Goal: Entertainment & Leisure: Consume media (video, audio)

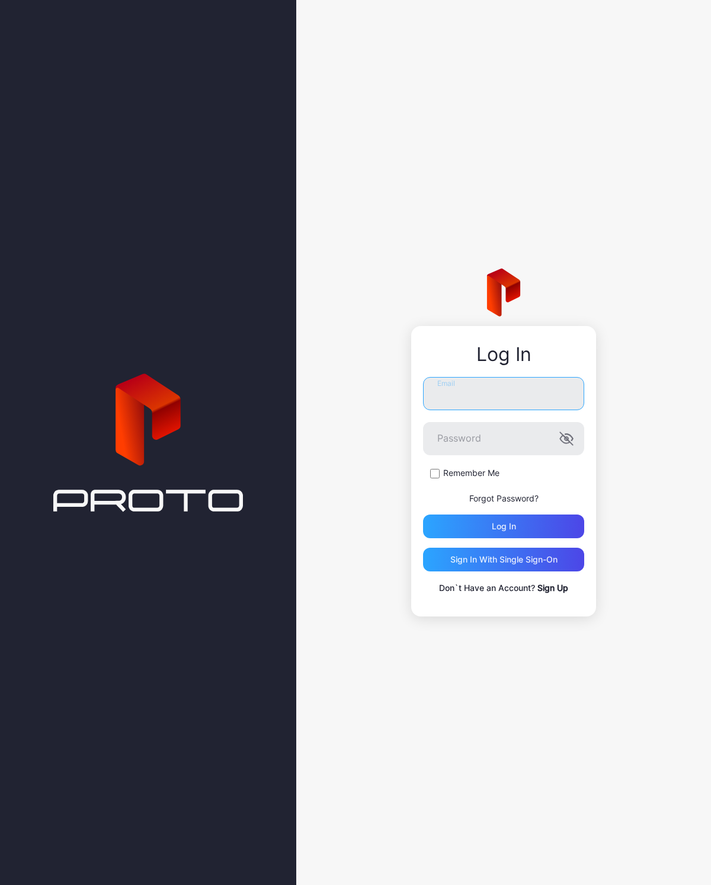
click at [484, 388] on input "Email" at bounding box center [503, 393] width 161 height 33
type input "**********"
click at [472, 475] on label "Remember Me" at bounding box center [471, 473] width 56 height 12
click at [534, 526] on div "Log in" at bounding box center [503, 526] width 161 height 24
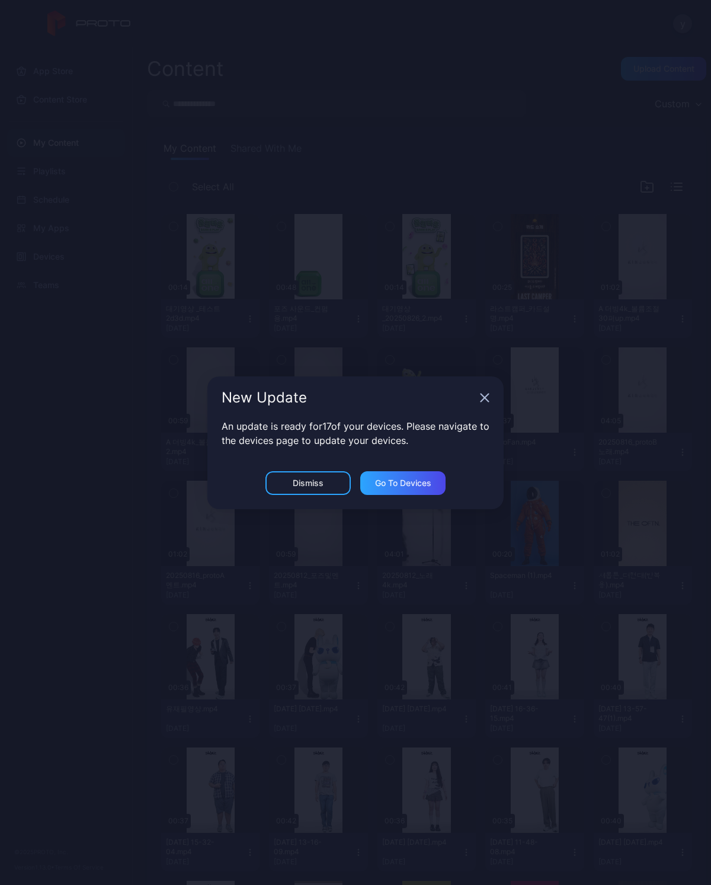
click at [487, 391] on div "New Update" at bounding box center [355, 397] width 296 height 43
click at [486, 393] on icon "button" at bounding box center [484, 397] width 9 height 9
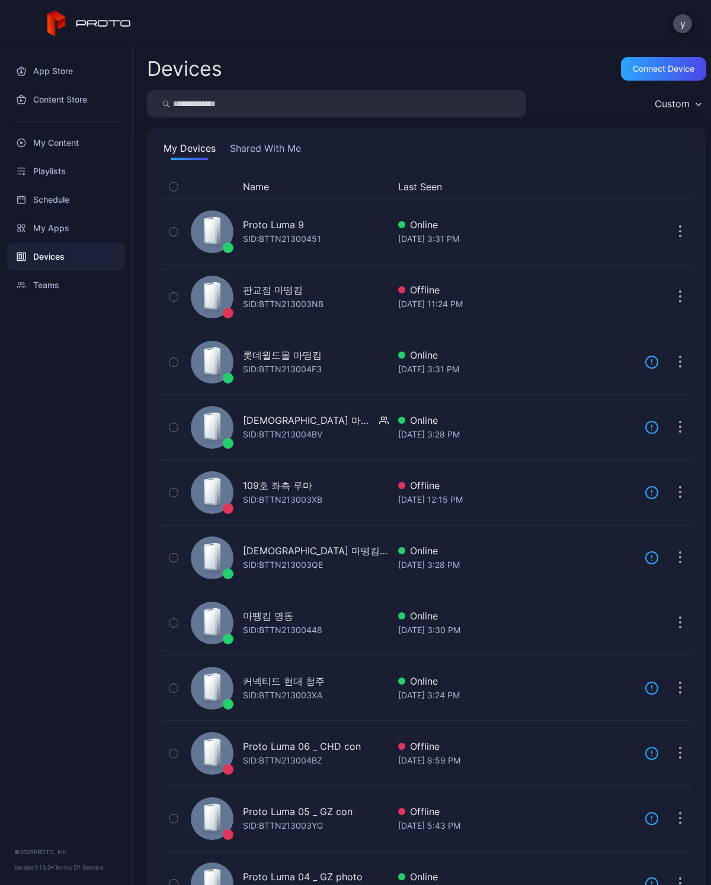
click at [80, 150] on div "My Content" at bounding box center [66, 143] width 118 height 28
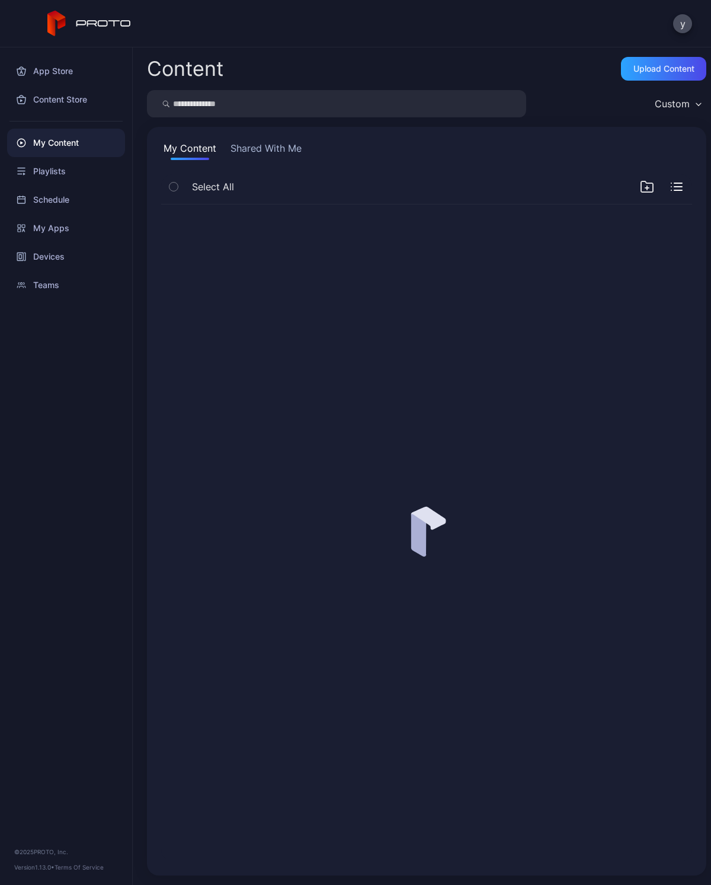
click at [372, 94] on input "search" at bounding box center [336, 103] width 379 height 27
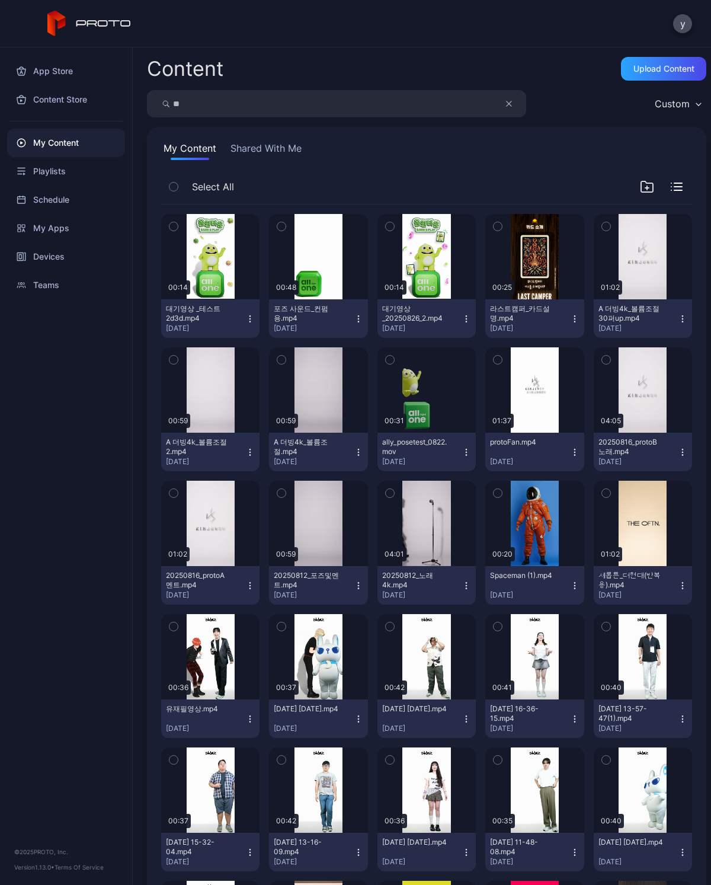
type input "**"
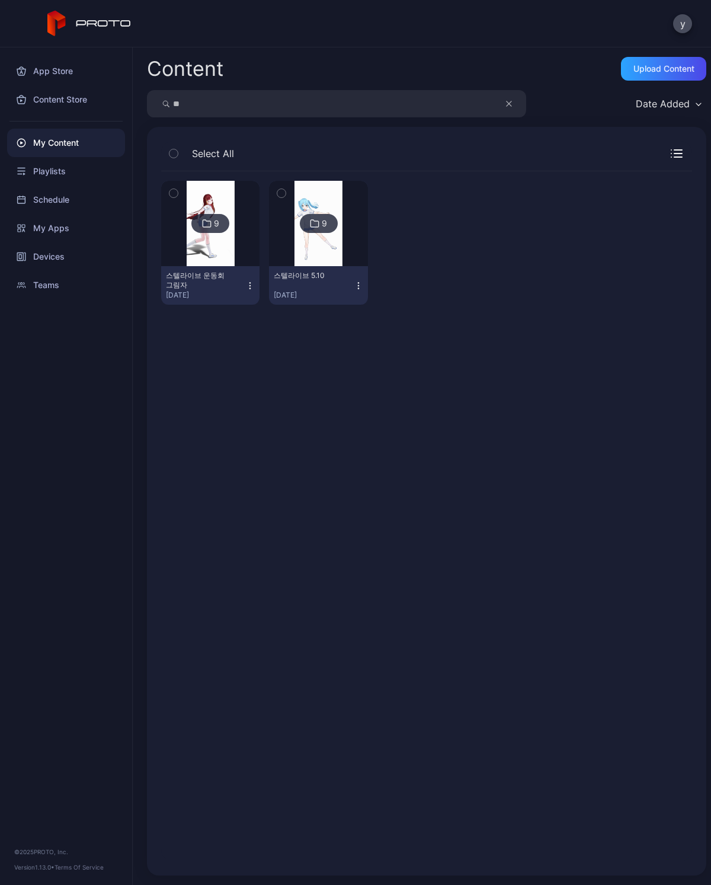
click at [200, 277] on div "스텔라이브 운동회 그림자" at bounding box center [198, 280] width 65 height 19
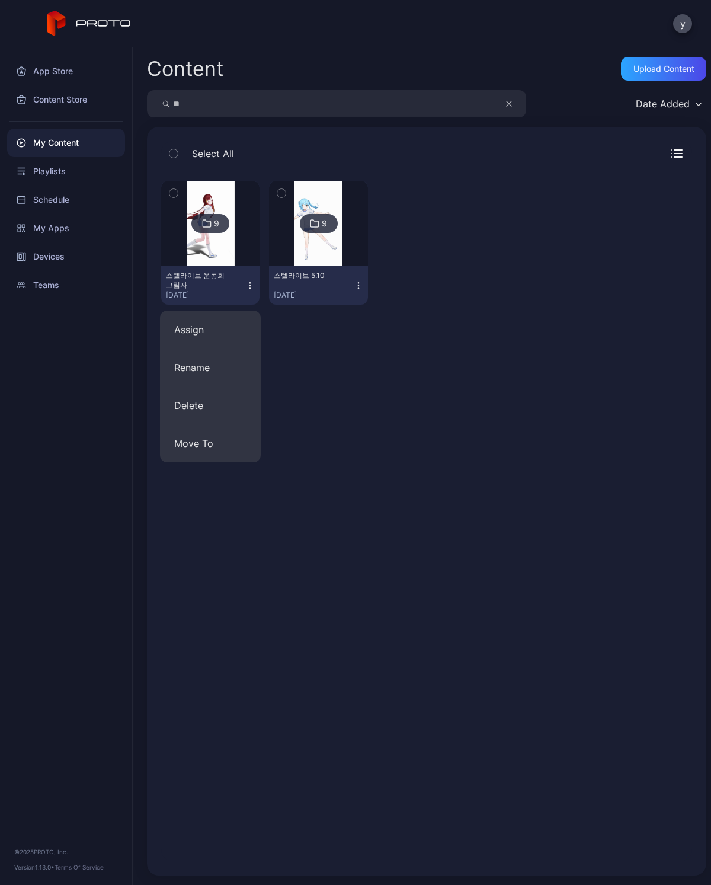
click at [204, 258] on img at bounding box center [211, 223] width 48 height 85
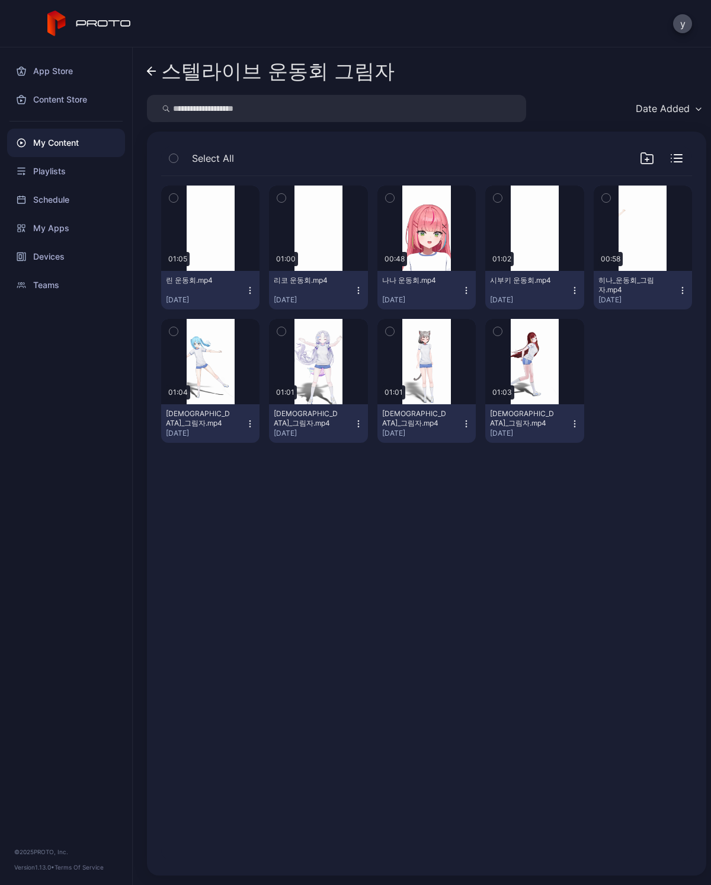
click at [0, 0] on div "Preview" at bounding box center [0, 0] width 0 height 0
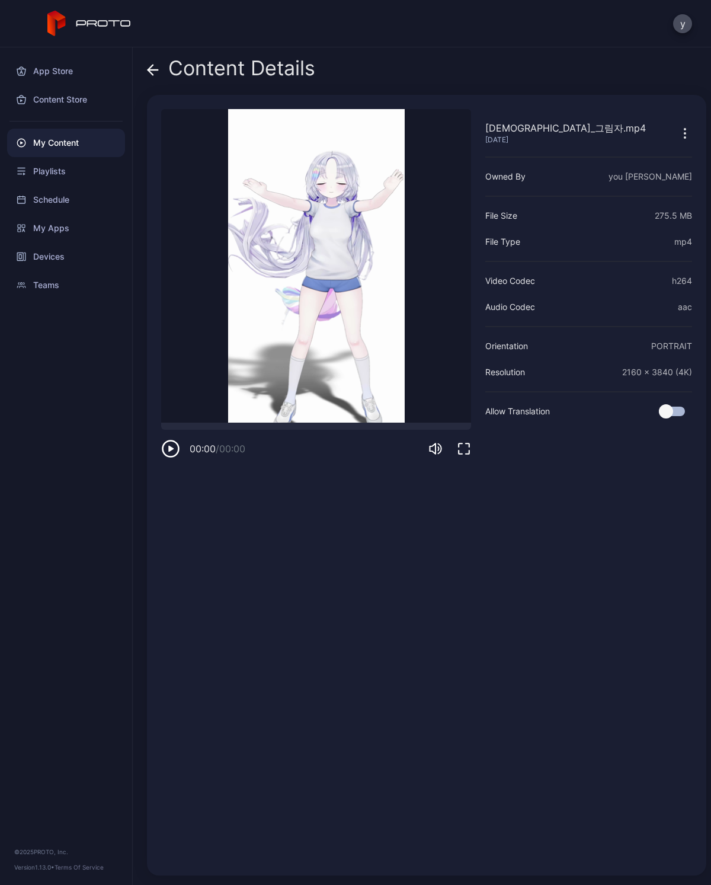
click at [318, 258] on video "Sorry, your browser doesn‘t support embedded videos" at bounding box center [316, 266] width 310 height 314
click at [458, 448] on icon "button" at bounding box center [464, 449] width 14 height 14
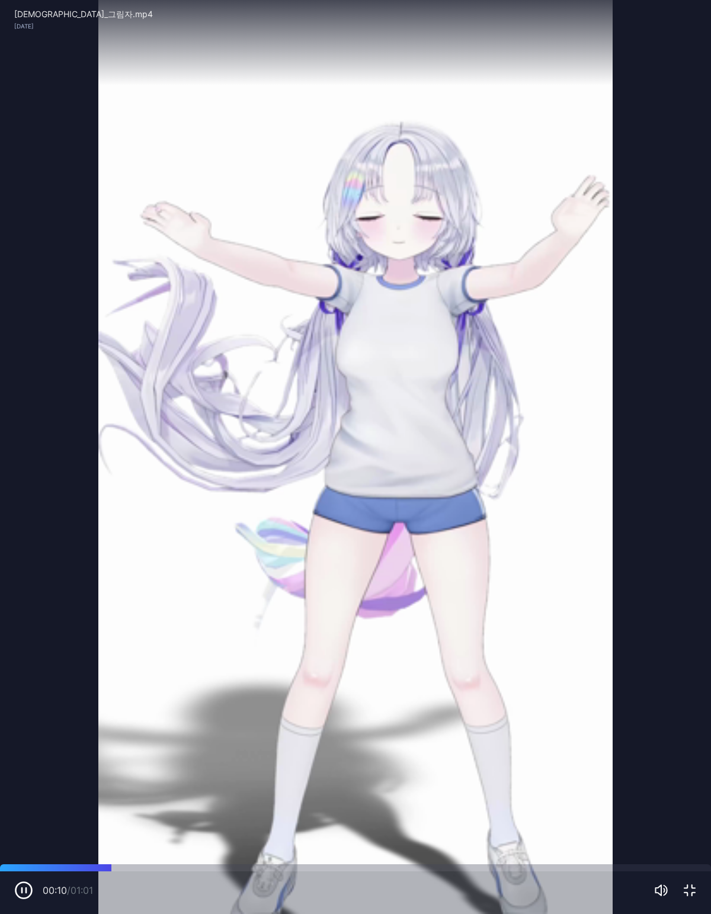
click at [250, 525] on video "Sorry, your browser doesn‘t support embedded videos" at bounding box center [355, 457] width 711 height 914
click at [20, 878] on div "00:11 / 01:01" at bounding box center [355, 893] width 711 height 43
click at [7, 884] on div "00:12 / 01:01" at bounding box center [355, 893] width 711 height 43
click at [17, 884] on icon "button" at bounding box center [23, 890] width 19 height 19
click at [690, 884] on icon "button" at bounding box center [690, 891] width 14 height 14
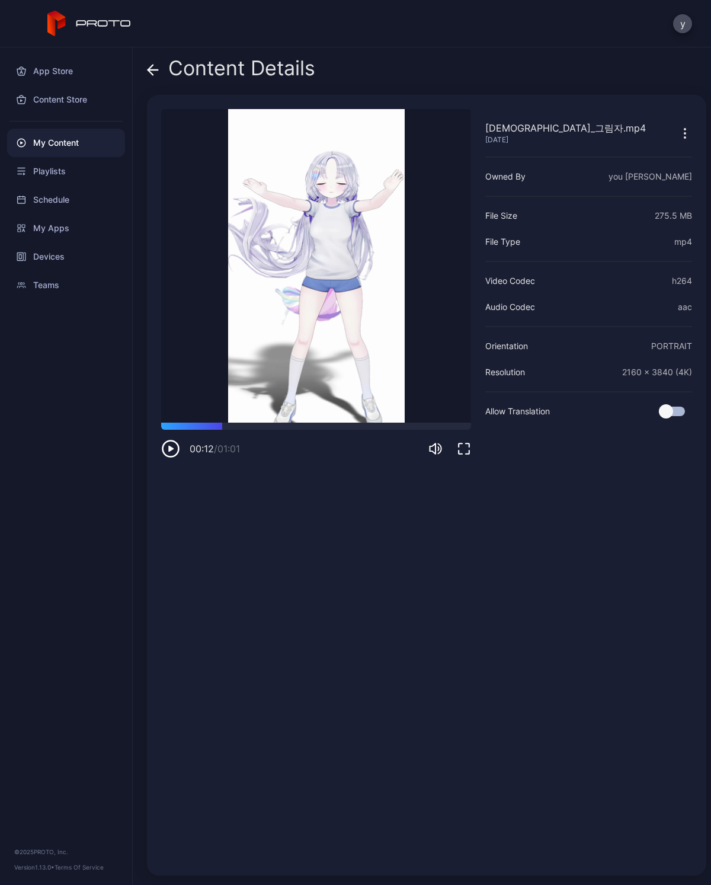
click at [170, 414] on video "Sorry, your browser doesn‘t support embedded videos" at bounding box center [316, 266] width 310 height 314
click at [170, 413] on video "Sorry, your browser doesn‘t support embedded videos" at bounding box center [316, 266] width 310 height 314
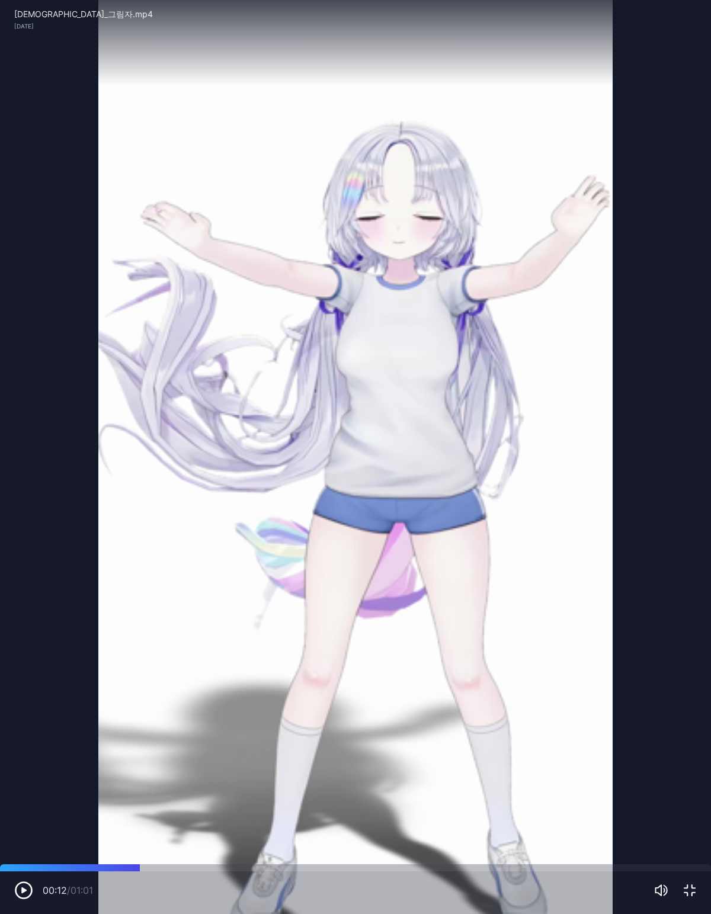
click at [17, 882] on icon "button" at bounding box center [23, 890] width 19 height 19
click at [165, 787] on video "Sorry, your browser doesn‘t support embedded videos" at bounding box center [355, 457] width 711 height 914
click at [685, 884] on icon "button" at bounding box center [690, 891] width 14 height 14
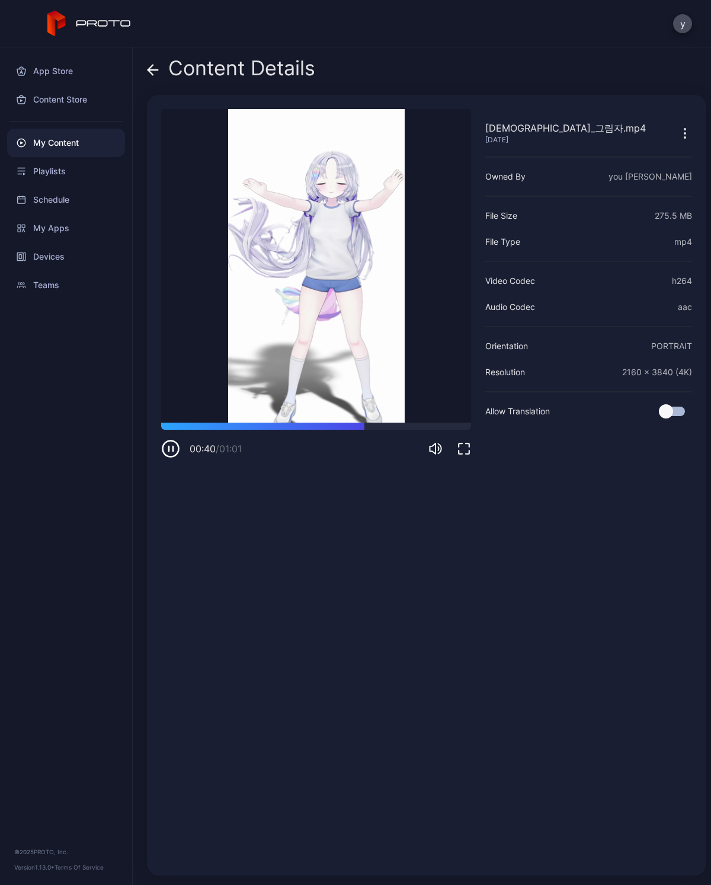
click at [161, 68] on div "Content Details" at bounding box center [231, 71] width 168 height 28
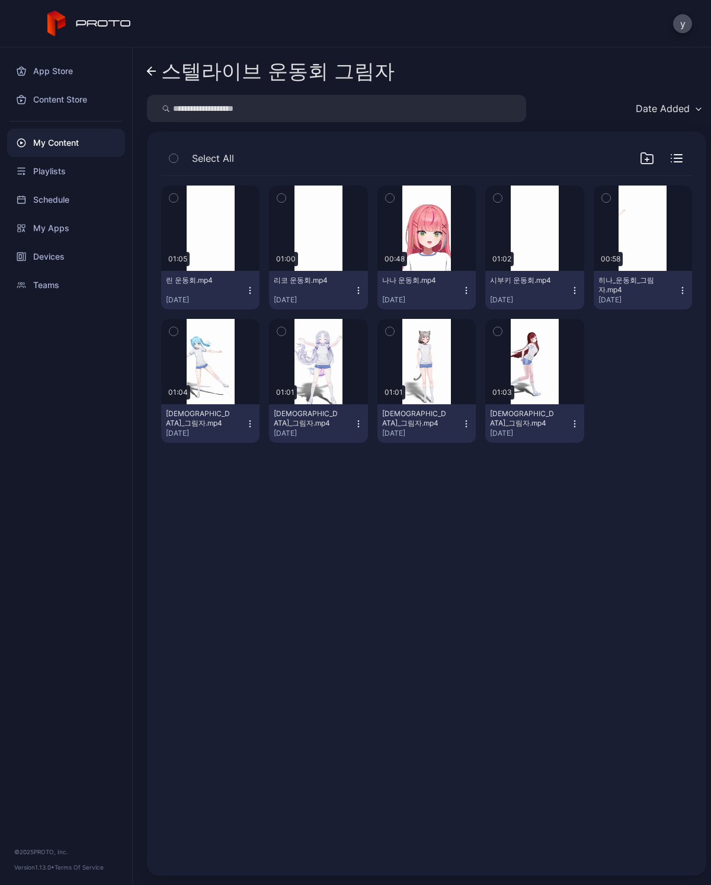
click at [147, 69] on icon at bounding box center [151, 71] width 9 height 10
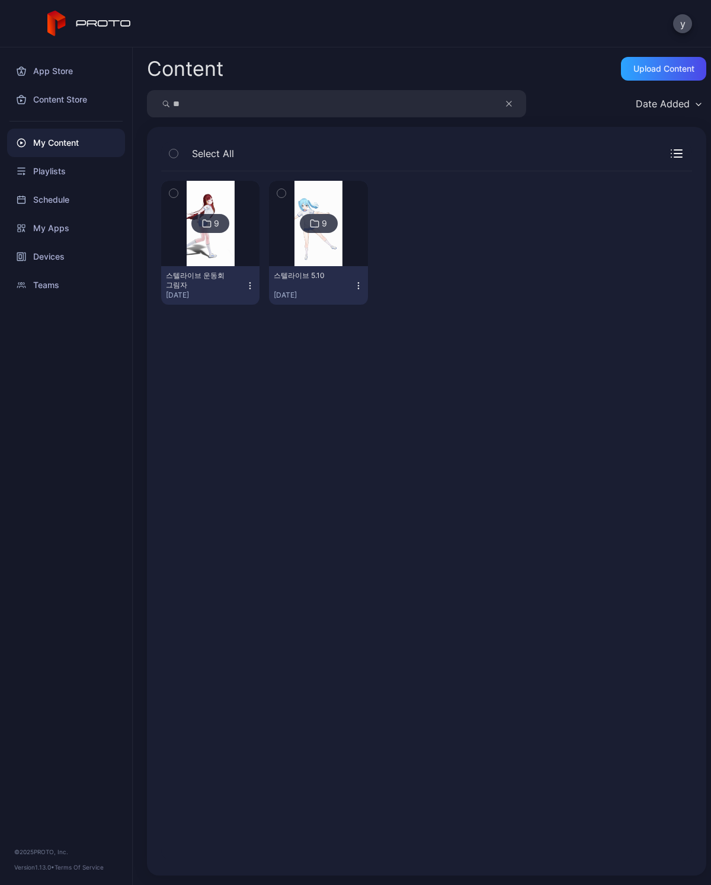
click at [232, 106] on input "**" at bounding box center [336, 103] width 379 height 27
type input "*"
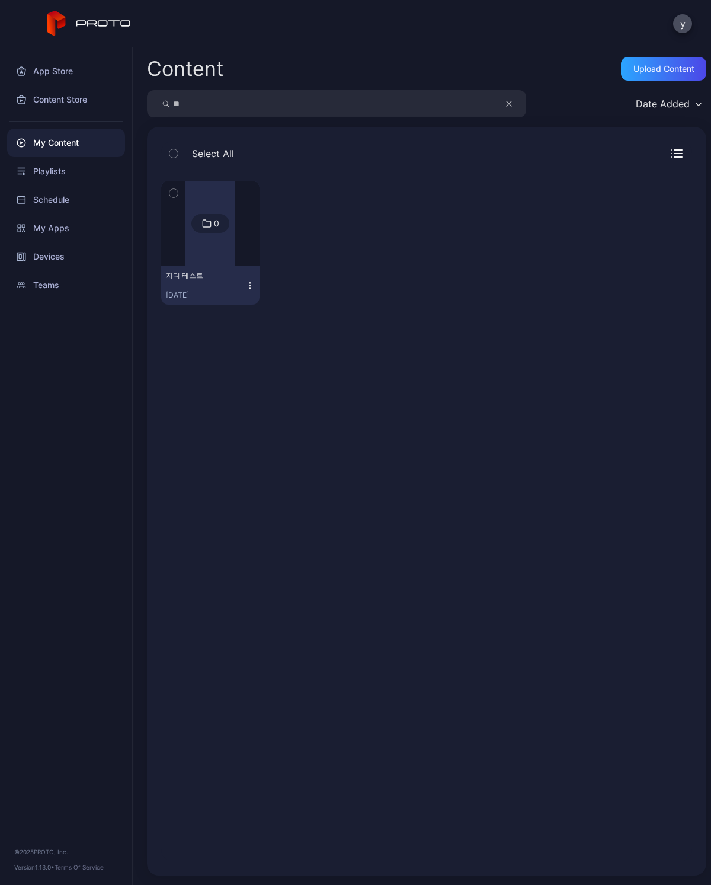
type input "*"
click at [195, 100] on input "search" at bounding box center [336, 103] width 379 height 27
type input "***"
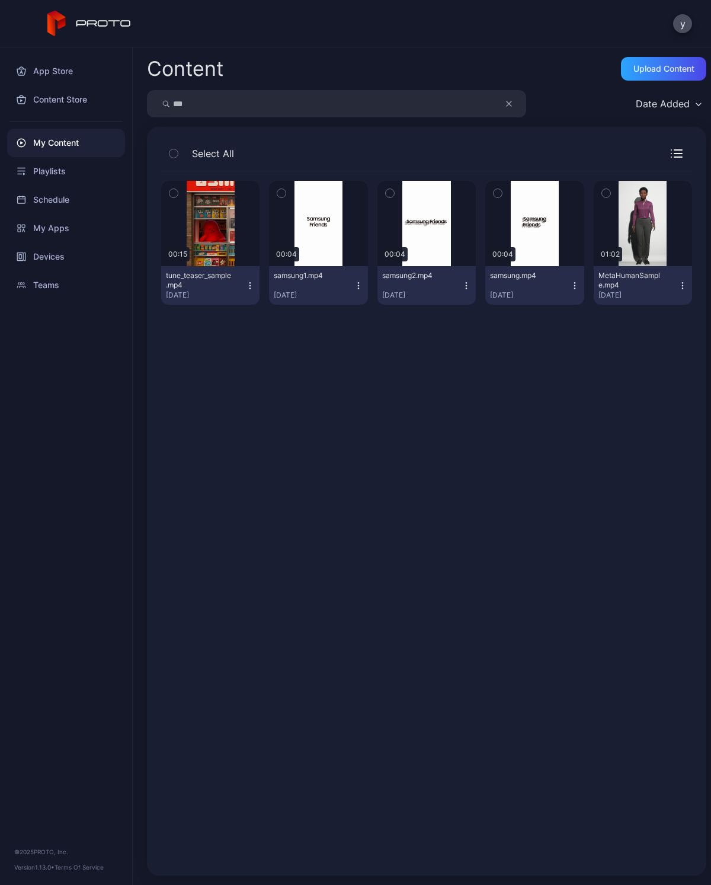
click at [0, 0] on div "Preview" at bounding box center [0, 0] width 0 height 0
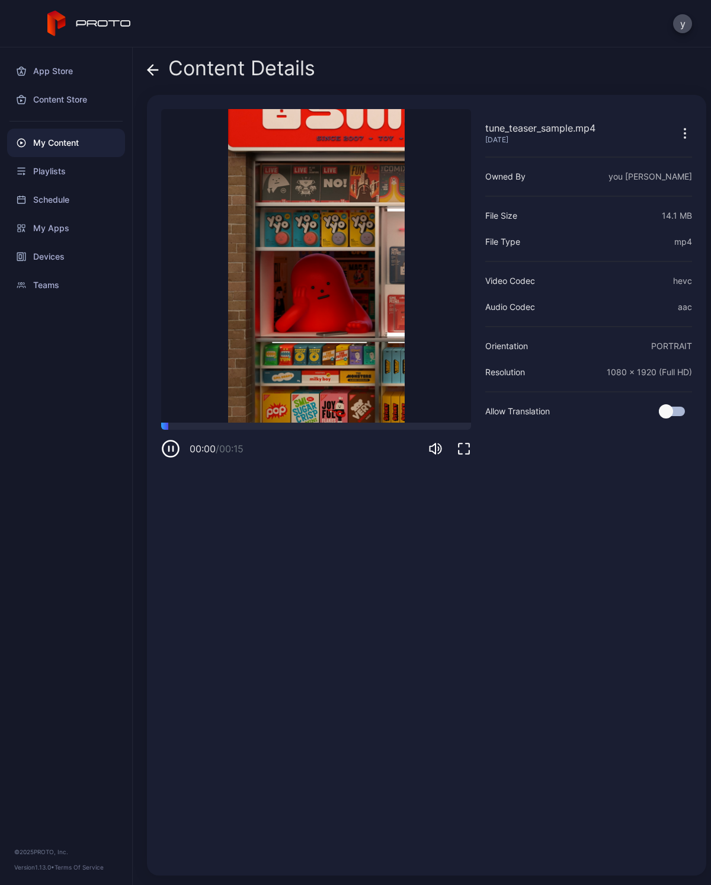
click at [244, 428] on div at bounding box center [316, 426] width 310 height 7
click at [157, 75] on icon at bounding box center [153, 70] width 12 height 12
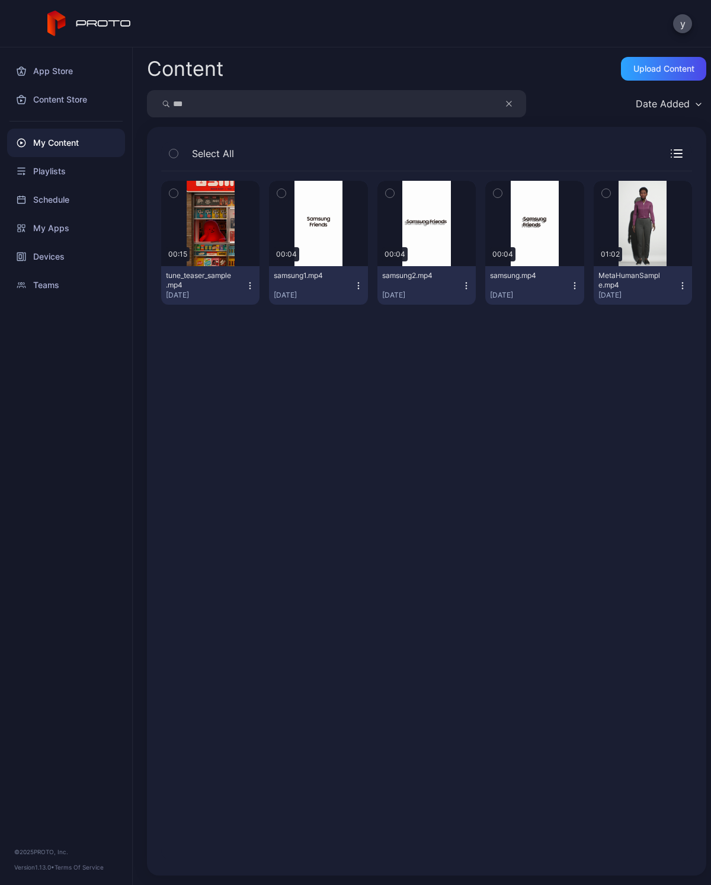
click at [0, 0] on div "Preview" at bounding box center [0, 0] width 0 height 0
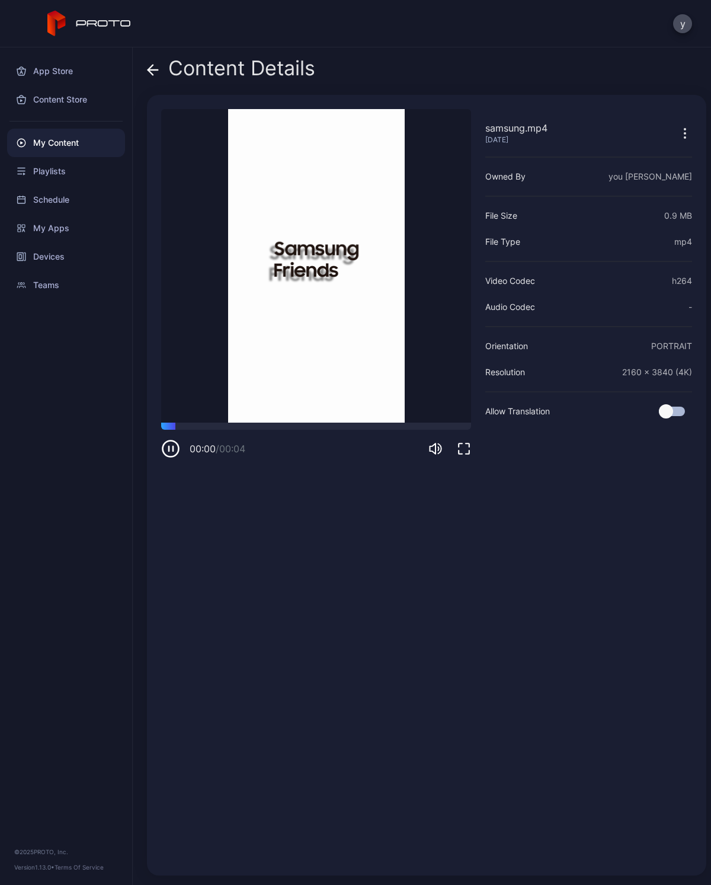
click at [179, 452] on icon "button" at bounding box center [170, 448] width 19 height 19
click at [175, 445] on icon "button" at bounding box center [170, 448] width 19 height 19
click at [150, 57] on span at bounding box center [153, 68] width 12 height 23
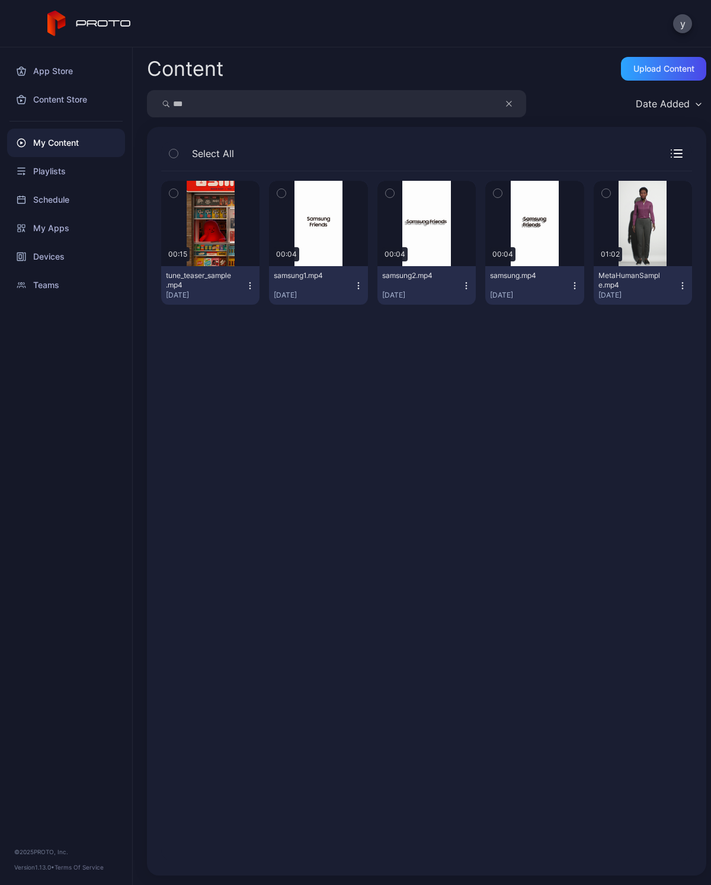
click at [414, 98] on input "***" at bounding box center [336, 103] width 379 height 27
type input "*"
click at [39, 144] on div "My Content" at bounding box center [66, 143] width 118 height 28
click at [65, 150] on div "My Content" at bounding box center [66, 143] width 118 height 28
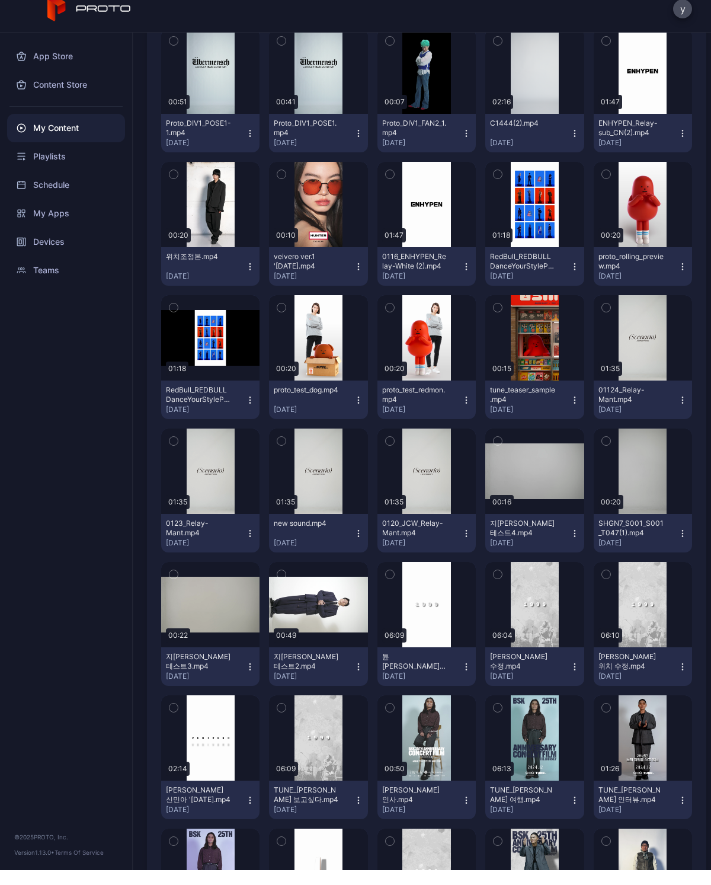
scroll to position [4170, 0]
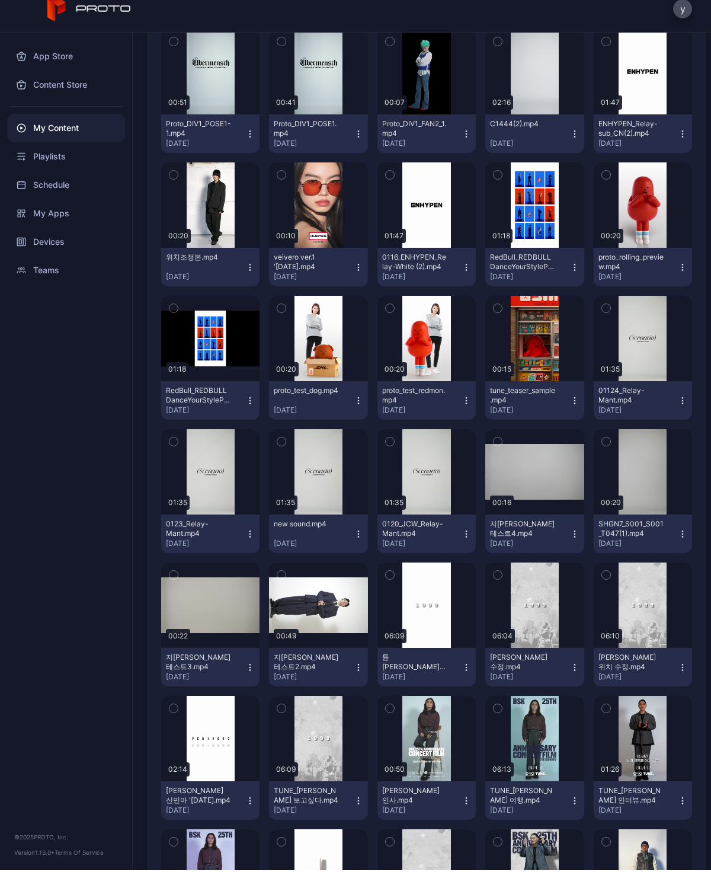
click at [0, 0] on div "Preview" at bounding box center [0, 0] width 0 height 0
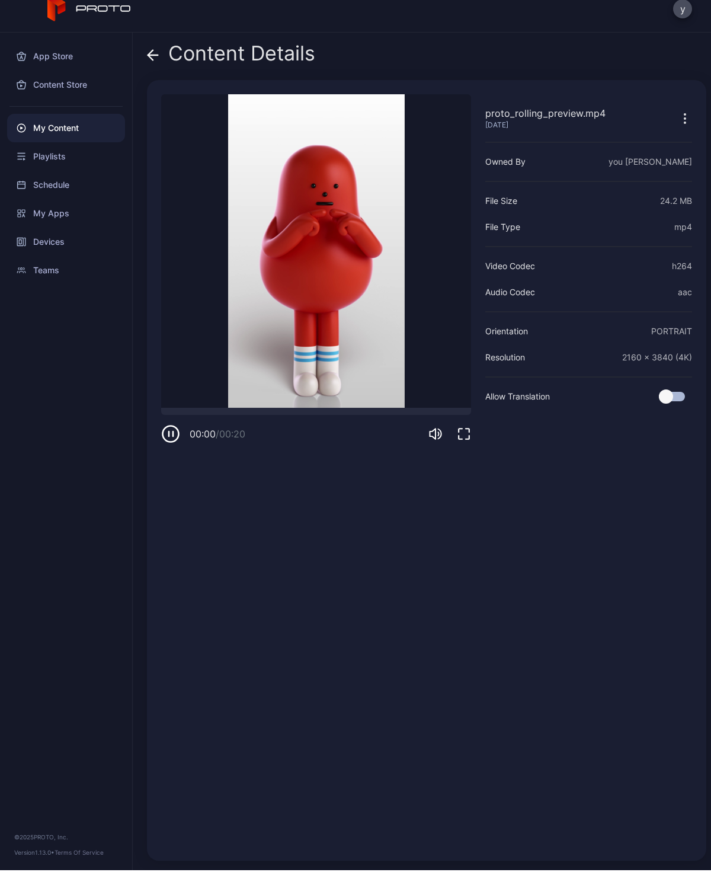
click at [171, 440] on icon "button" at bounding box center [170, 448] width 19 height 19
click at [164, 446] on div "proto_rolling_preview.mp4 [DATE] Sorry, your browser doesn‘t support embedded v…" at bounding box center [316, 485] width 310 height 752
click at [469, 442] on icon "button" at bounding box center [464, 449] width 14 height 14
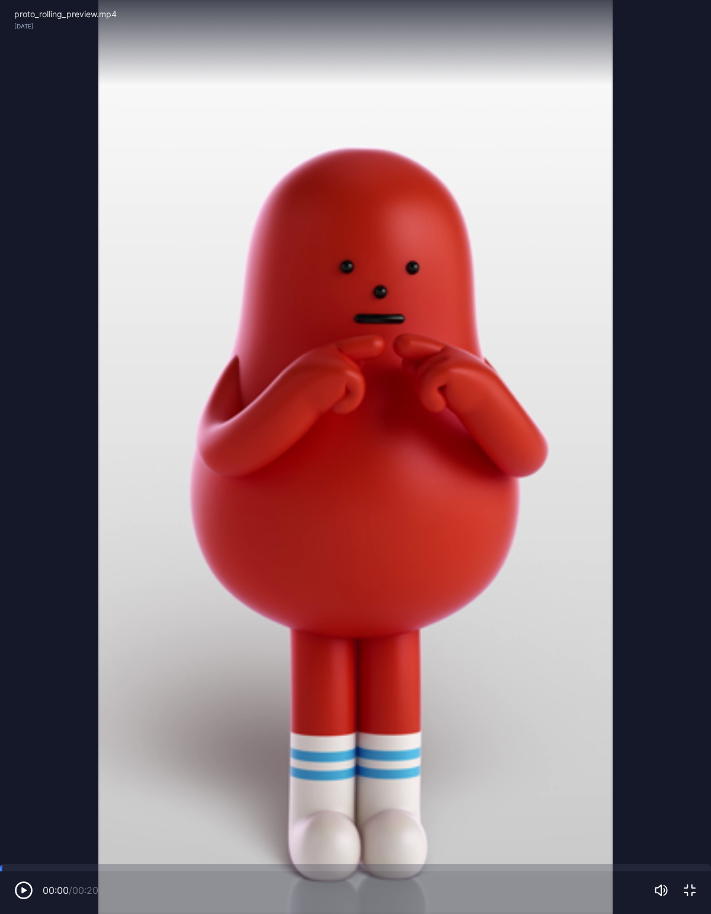
click at [10, 884] on div "00:00 / 00:20" at bounding box center [355, 893] width 711 height 43
click at [15, 884] on icon "button" at bounding box center [23, 890] width 19 height 19
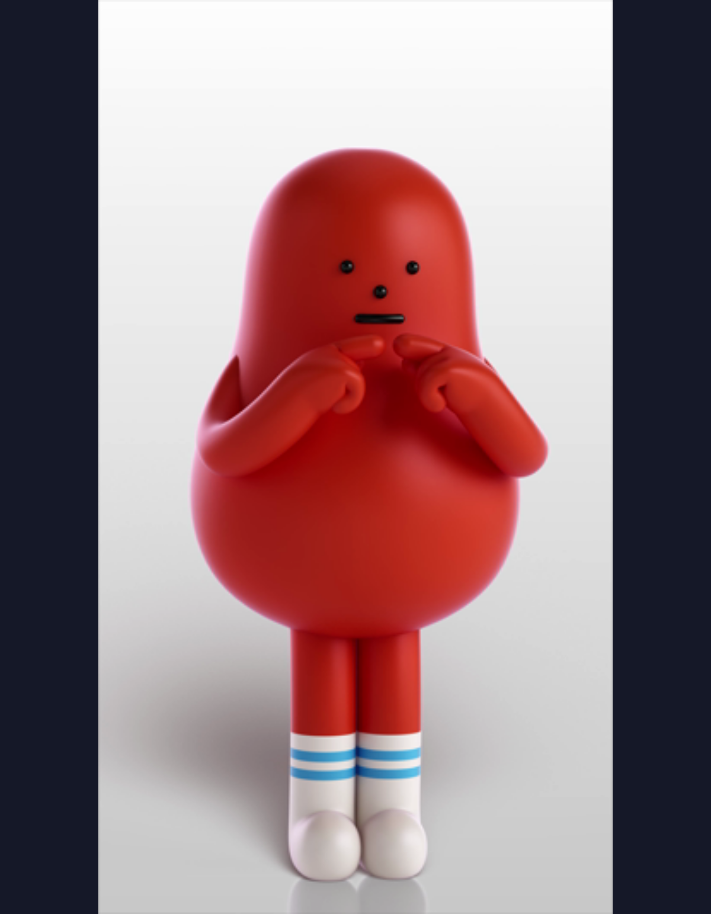
click at [203, 808] on video "Sorry, your browser doesn‘t support embedded videos" at bounding box center [355, 457] width 711 height 914
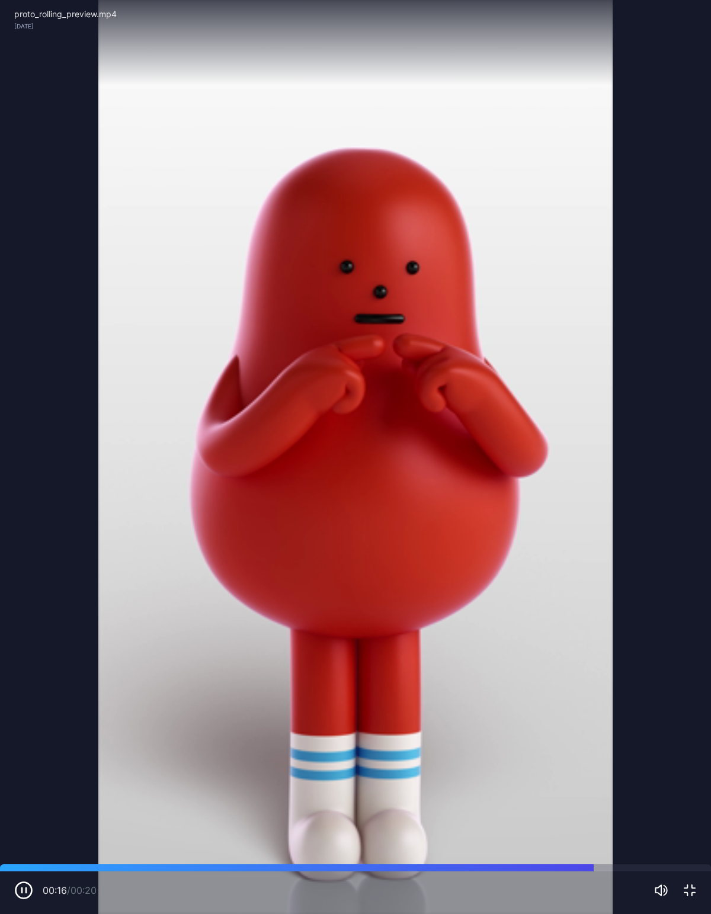
click at [696, 884] on icon "button" at bounding box center [690, 891] width 14 height 14
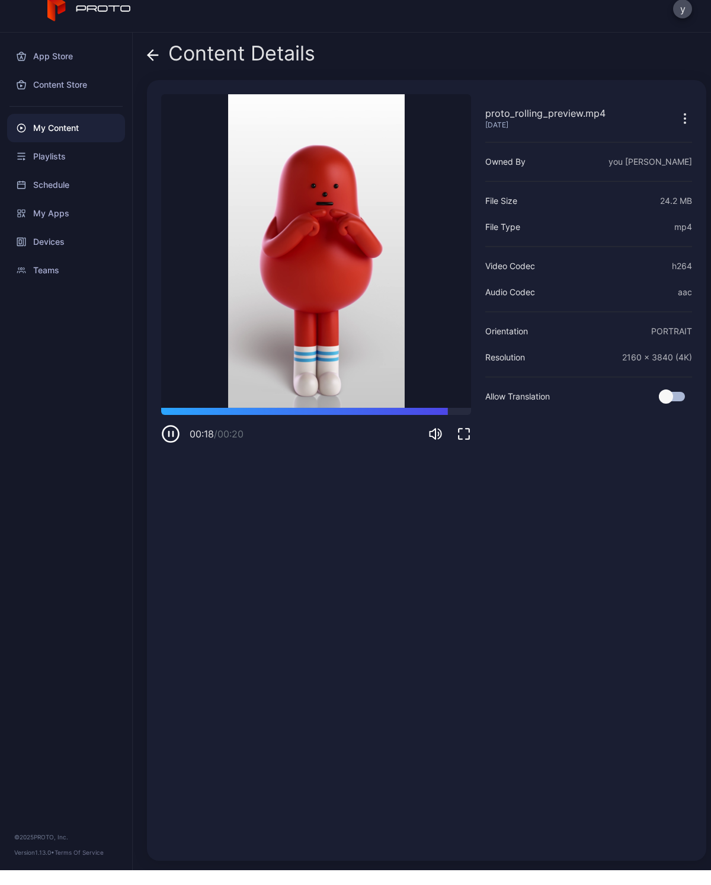
click at [169, 57] on div "Content Details" at bounding box center [231, 71] width 168 height 28
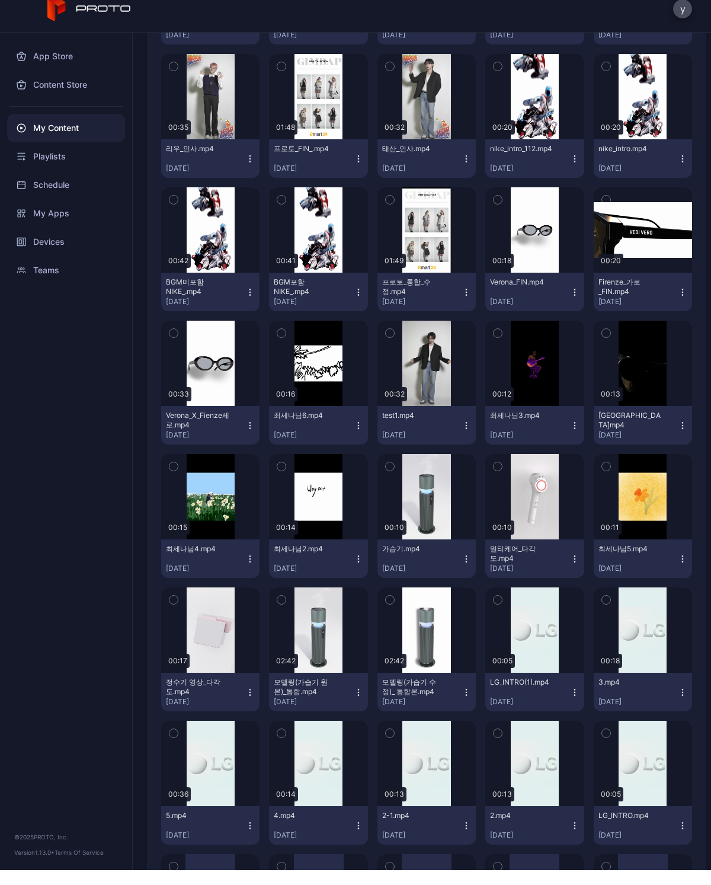
scroll to position [8420, 0]
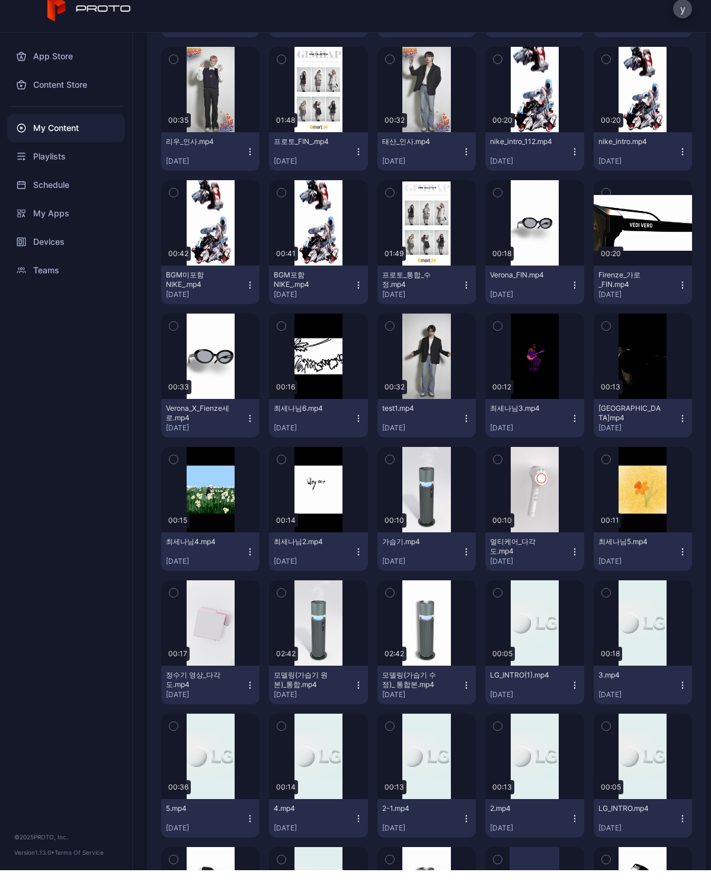
click at [542, 233] on div "Preview" at bounding box center [534, 237] width 98 height 85
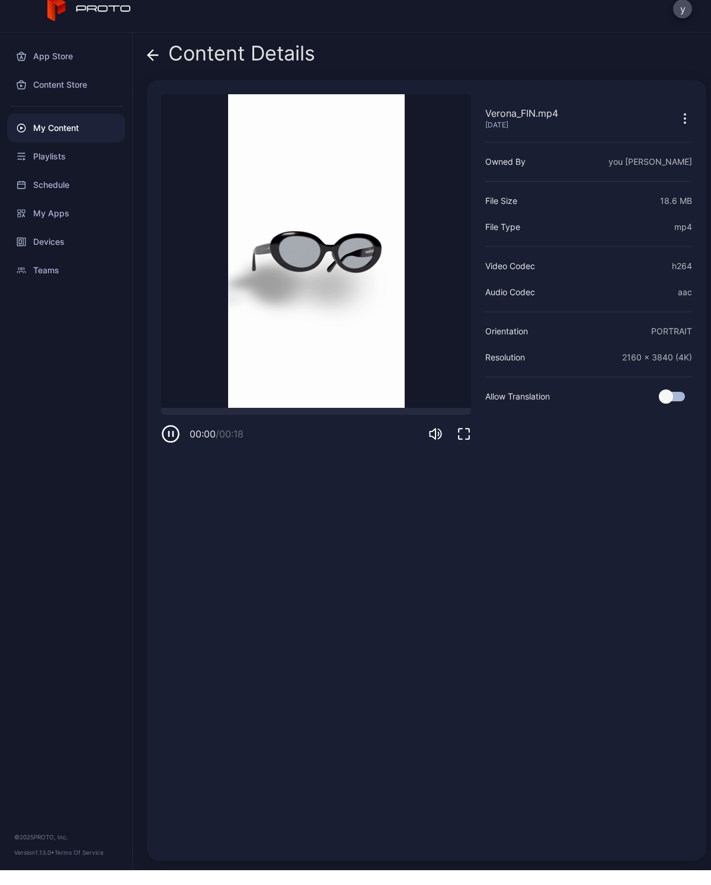
click at [178, 439] on icon "button" at bounding box center [170, 448] width 19 height 19
click at [471, 442] on icon "button" at bounding box center [464, 449] width 14 height 14
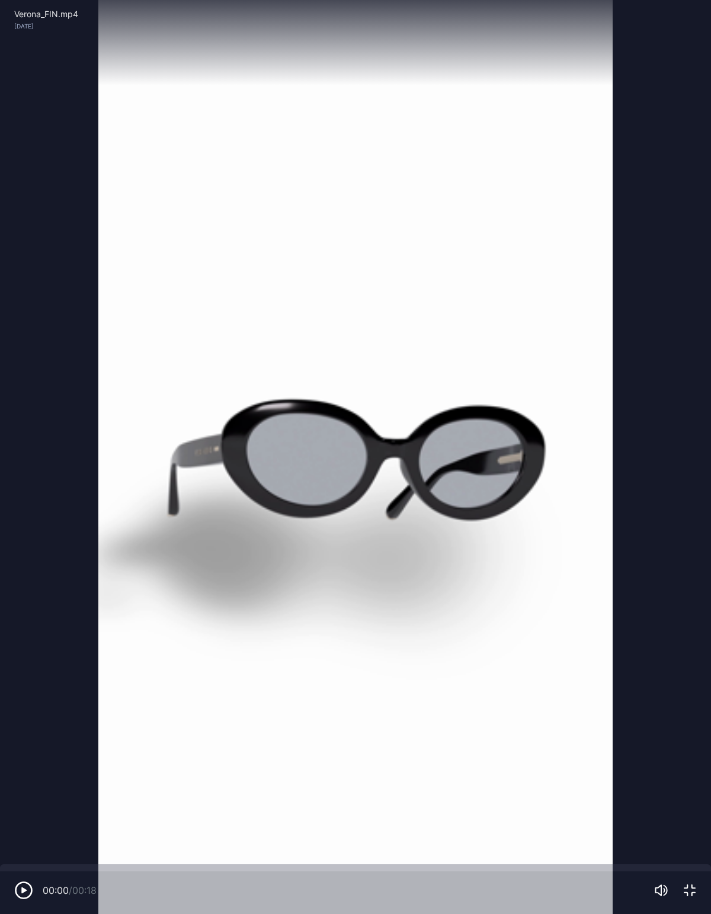
click at [27, 884] on icon "button" at bounding box center [23, 890] width 19 height 19
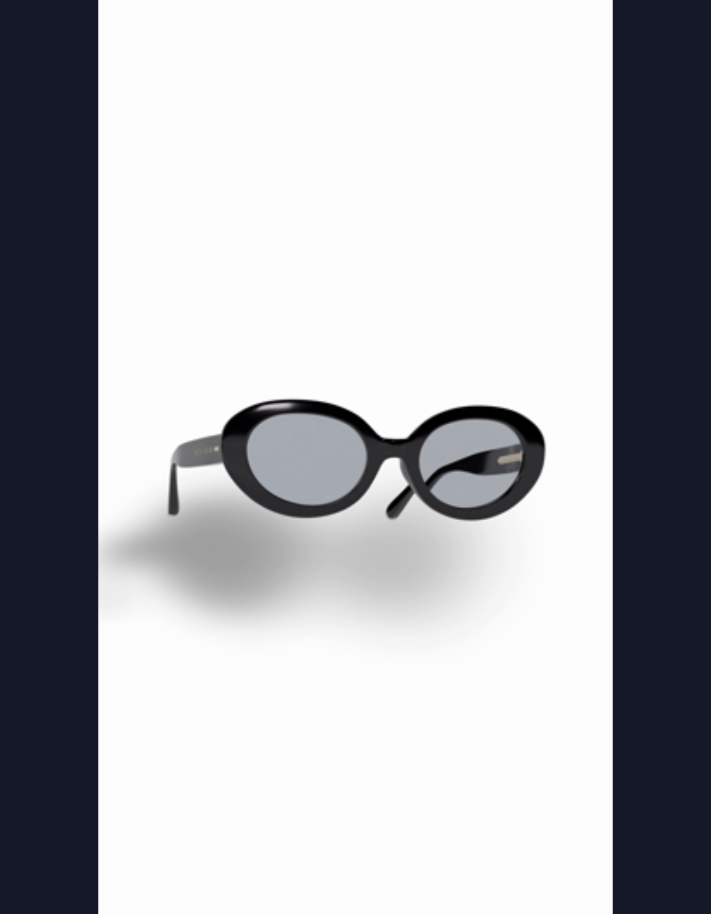
click at [405, 873] on video "Sorry, your browser doesn‘t support embedded videos" at bounding box center [355, 457] width 711 height 914
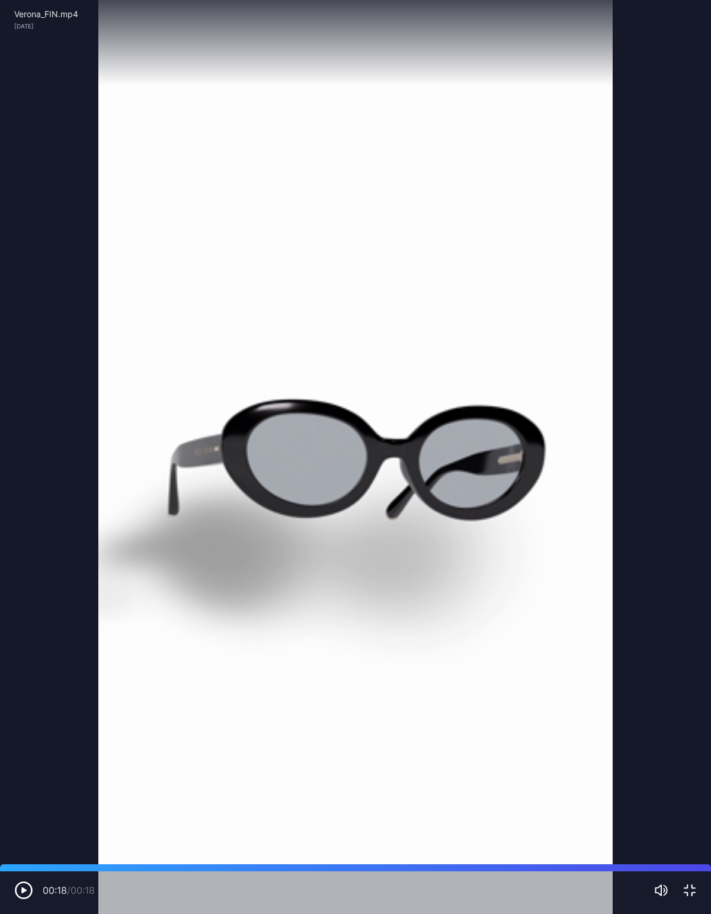
click at [690, 884] on icon "button" at bounding box center [690, 891] width 14 height 14
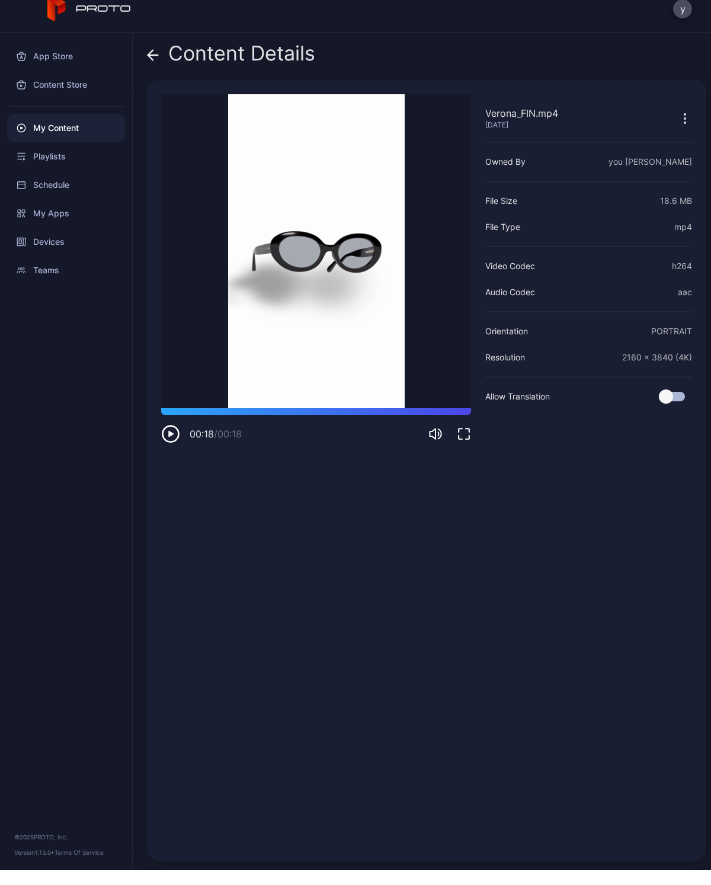
click at [158, 64] on icon at bounding box center [153, 70] width 12 height 12
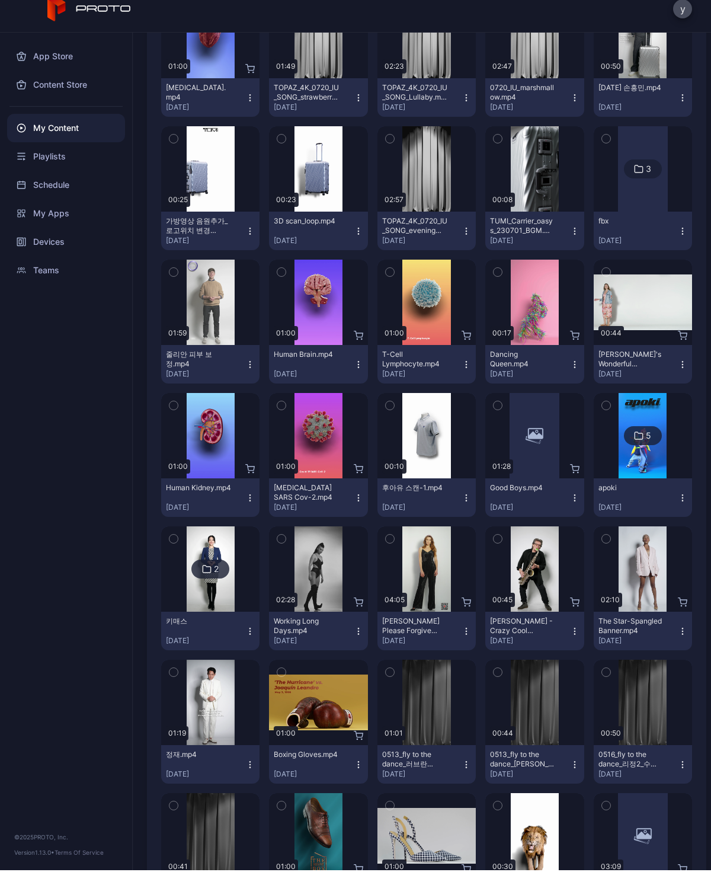
scroll to position [10740, 0]
click at [524, 185] on div "Preview" at bounding box center [534, 183] width 98 height 85
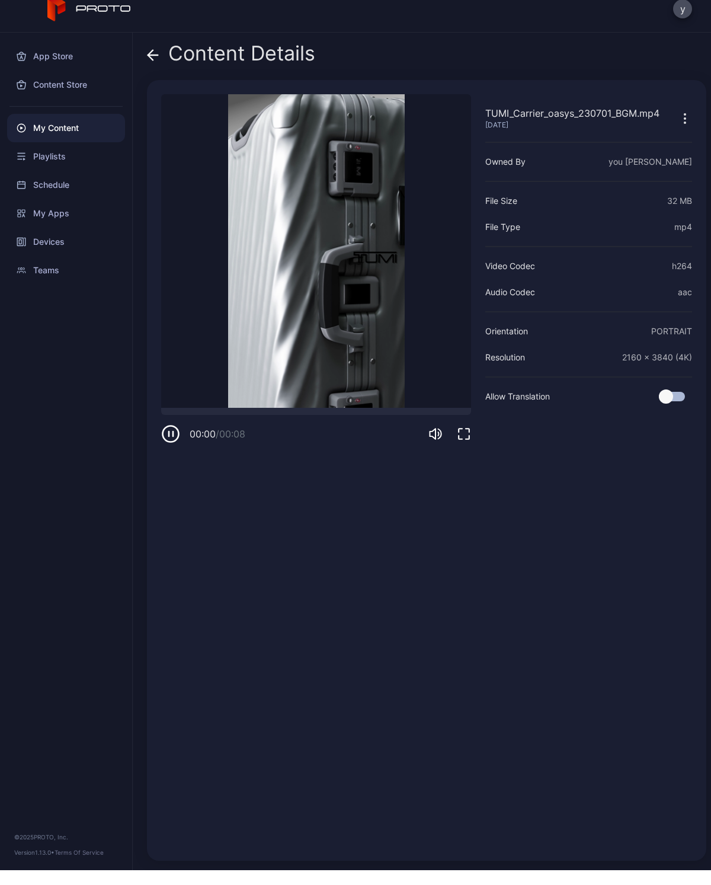
click at [177, 439] on icon "button" at bounding box center [170, 448] width 19 height 19
click at [175, 439] on icon "button" at bounding box center [170, 448] width 19 height 19
click at [468, 442] on icon "button" at bounding box center [464, 449] width 14 height 14
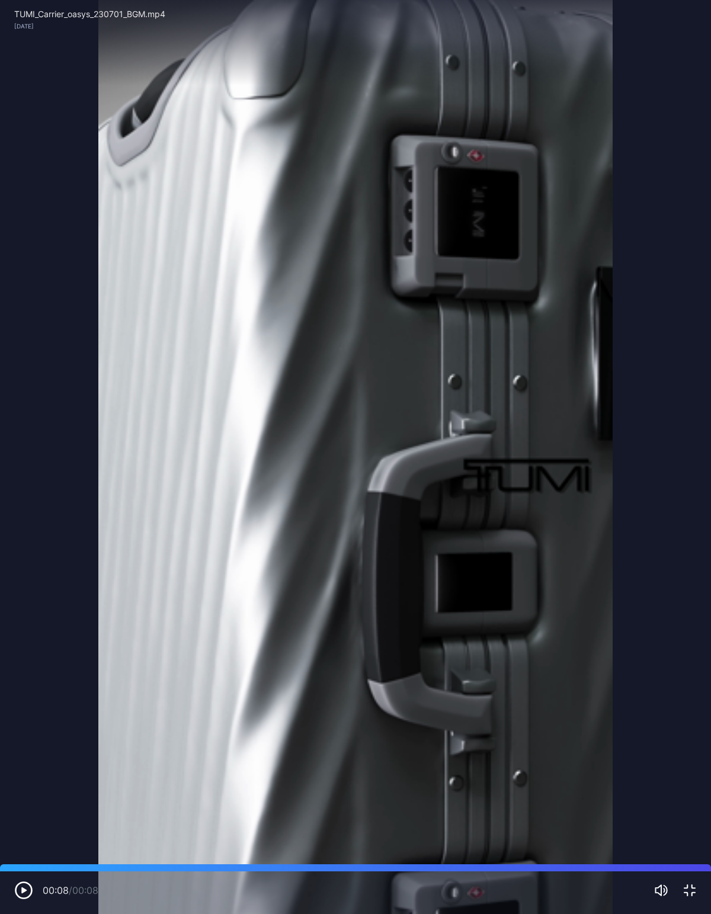
click at [23, 884] on icon "button" at bounding box center [23, 891] width 5 height 6
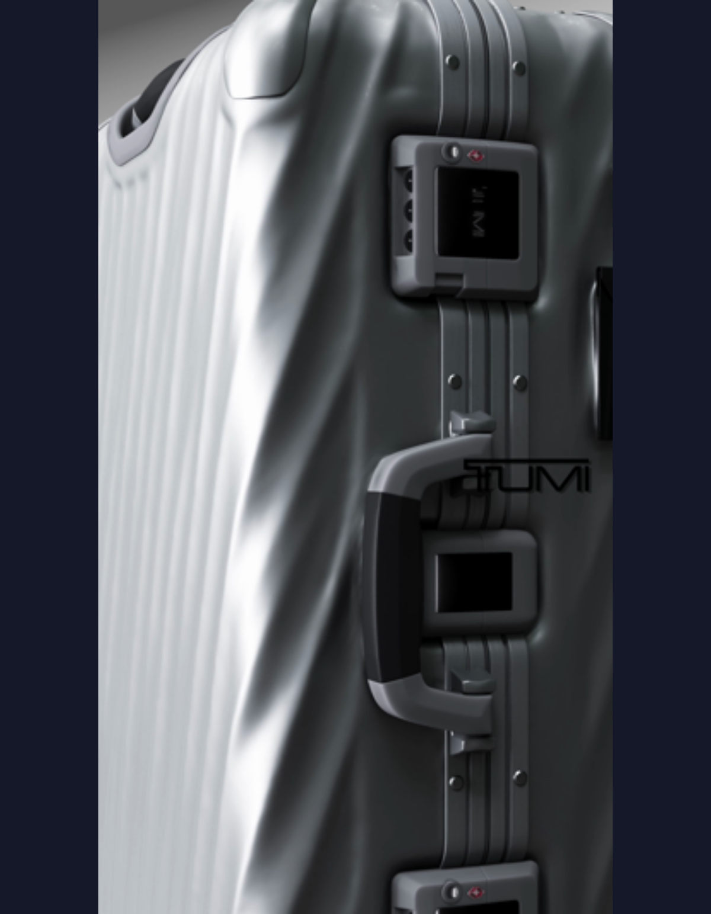
click at [130, 835] on video "Sorry, your browser doesn‘t support embedded videos" at bounding box center [355, 457] width 711 height 914
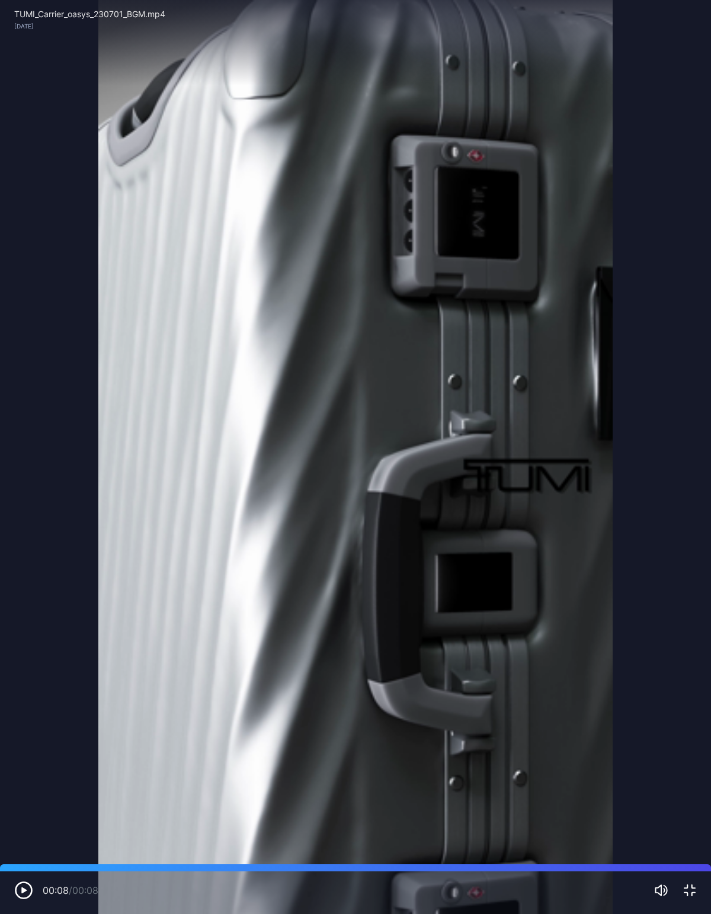
click at [18, 884] on icon "button" at bounding box center [23, 890] width 19 height 19
click at [683, 884] on icon "button" at bounding box center [690, 891] width 14 height 14
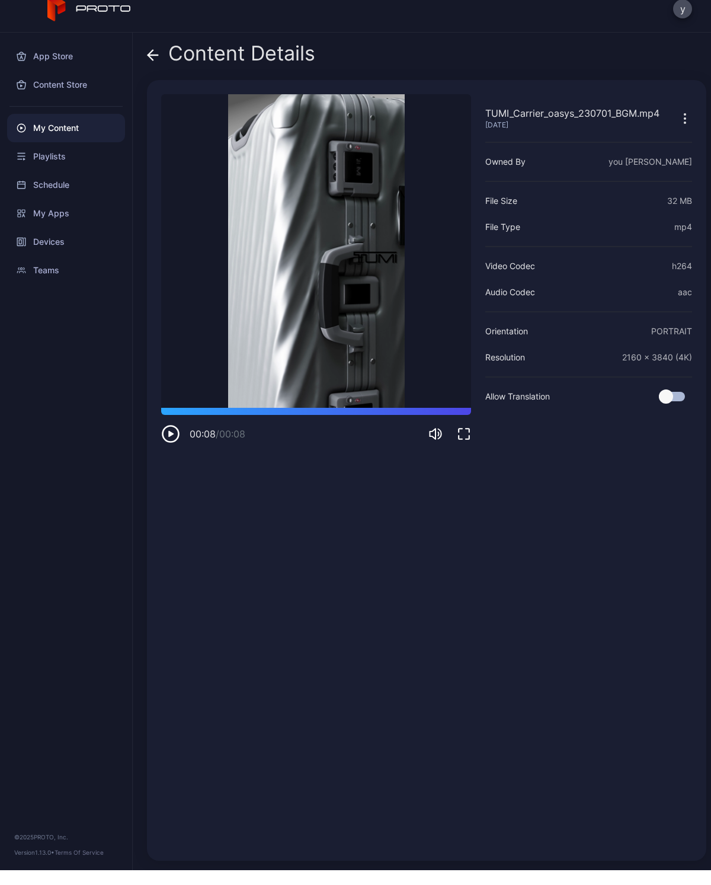
click at [153, 62] on span at bounding box center [153, 68] width 12 height 23
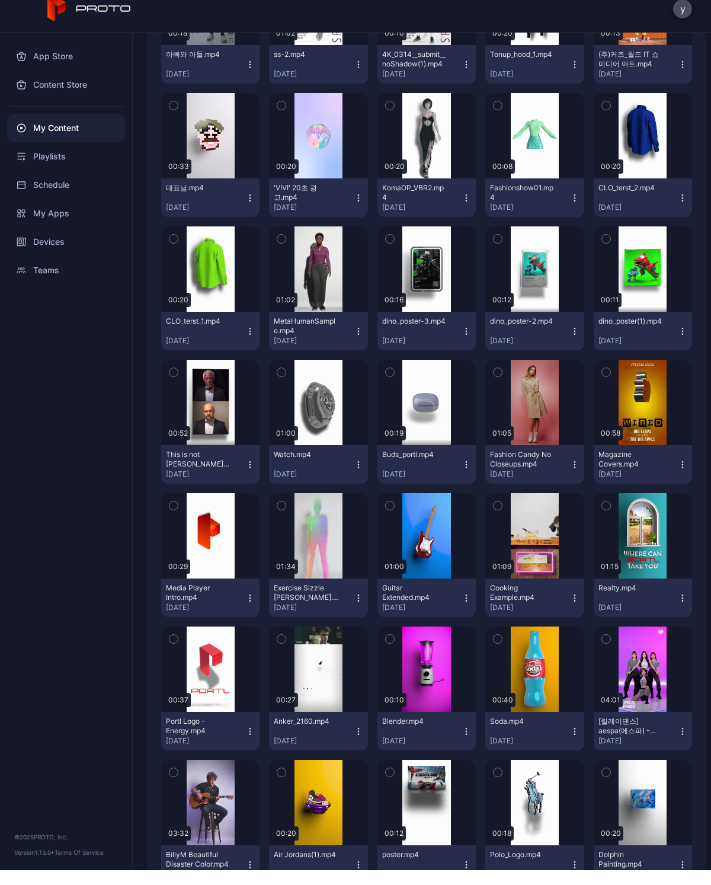
scroll to position [13173, 0]
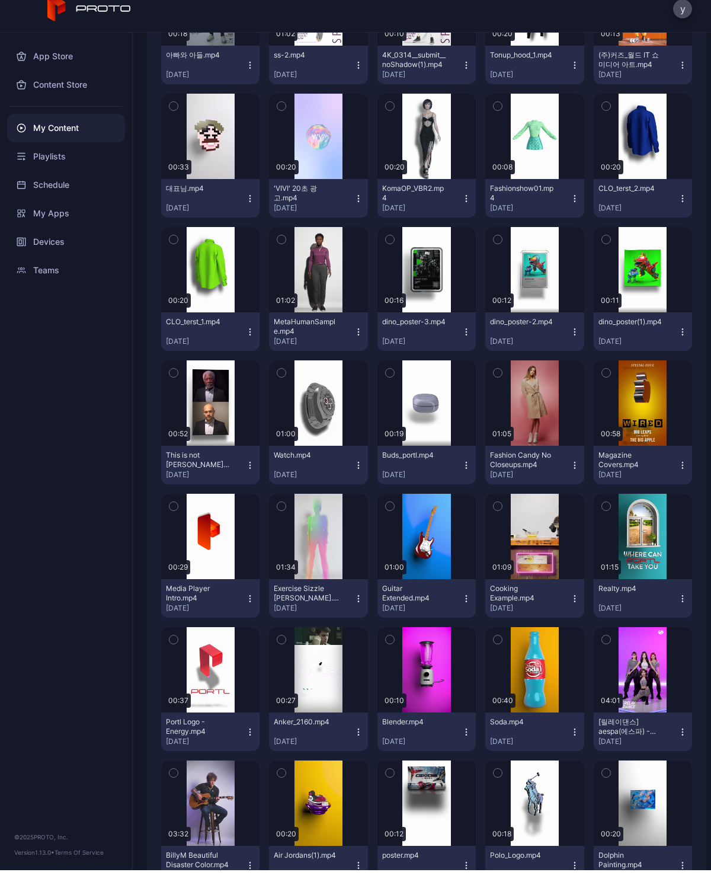
click at [535, 553] on div "Preview" at bounding box center [534, 550] width 98 height 85
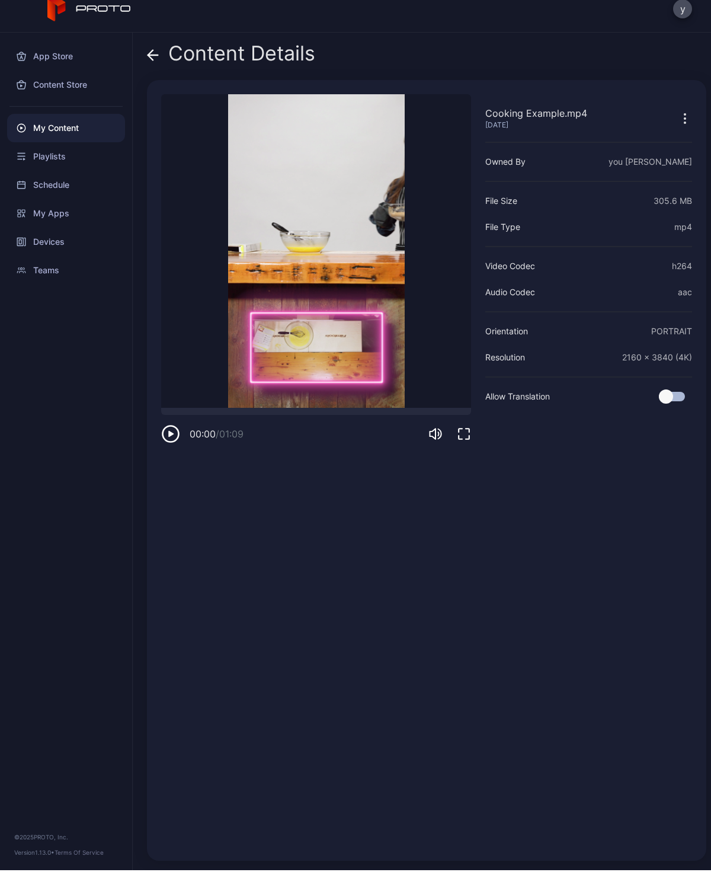
click at [179, 441] on icon "button" at bounding box center [171, 449] width 16 height 16
click at [171, 57] on div "Content Details" at bounding box center [231, 71] width 168 height 28
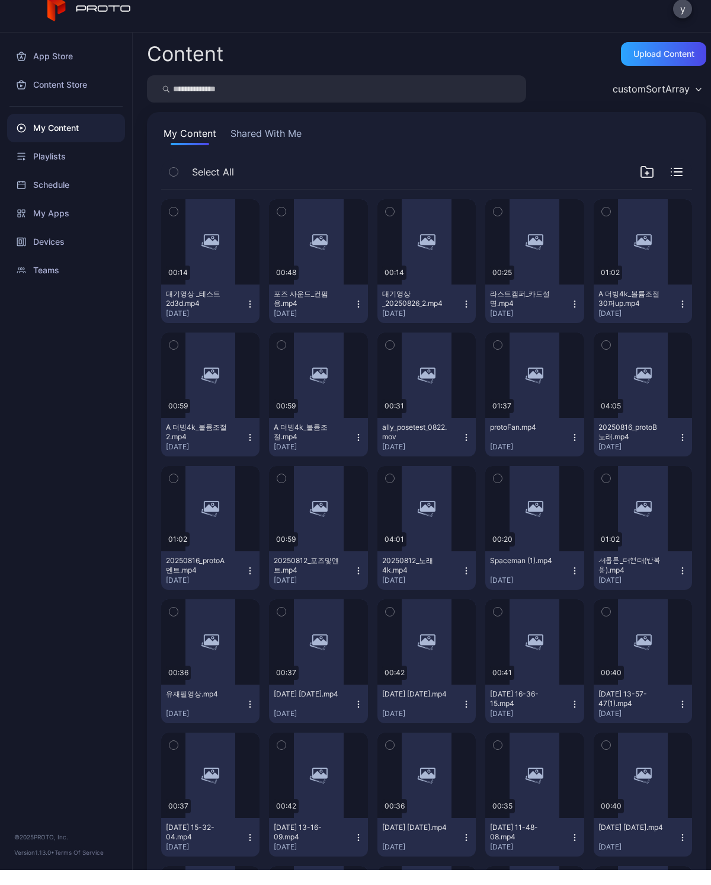
scroll to position [13173, 0]
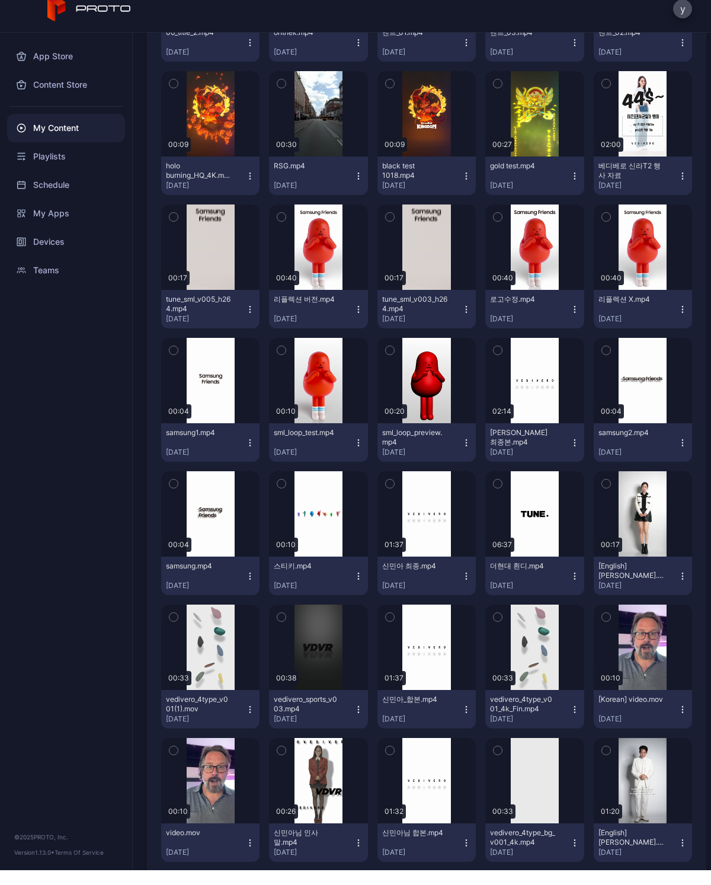
scroll to position [5992, 0]
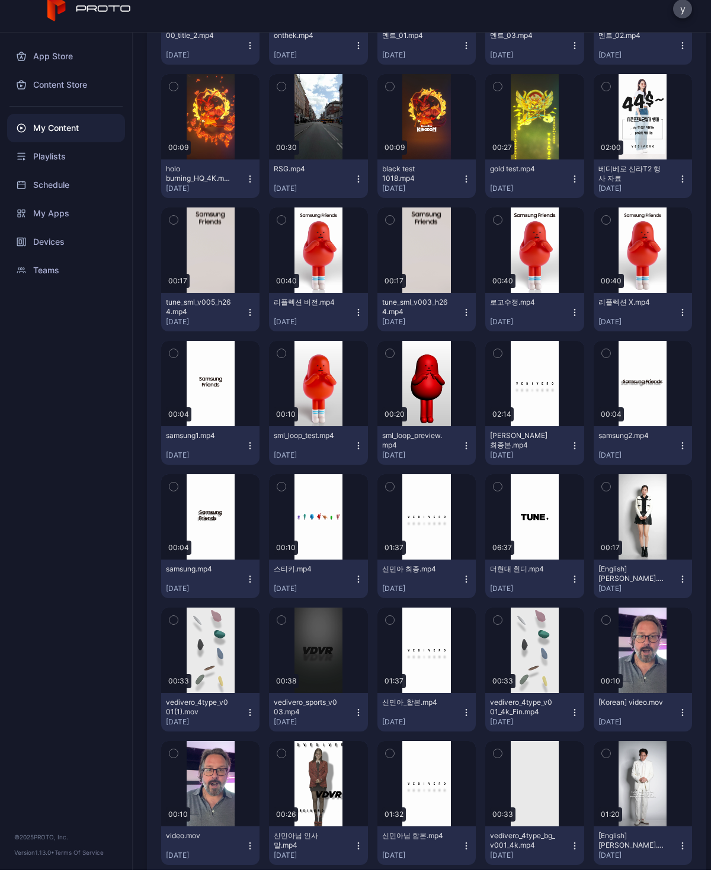
click at [662, 372] on div "Preview" at bounding box center [643, 398] width 98 height 85
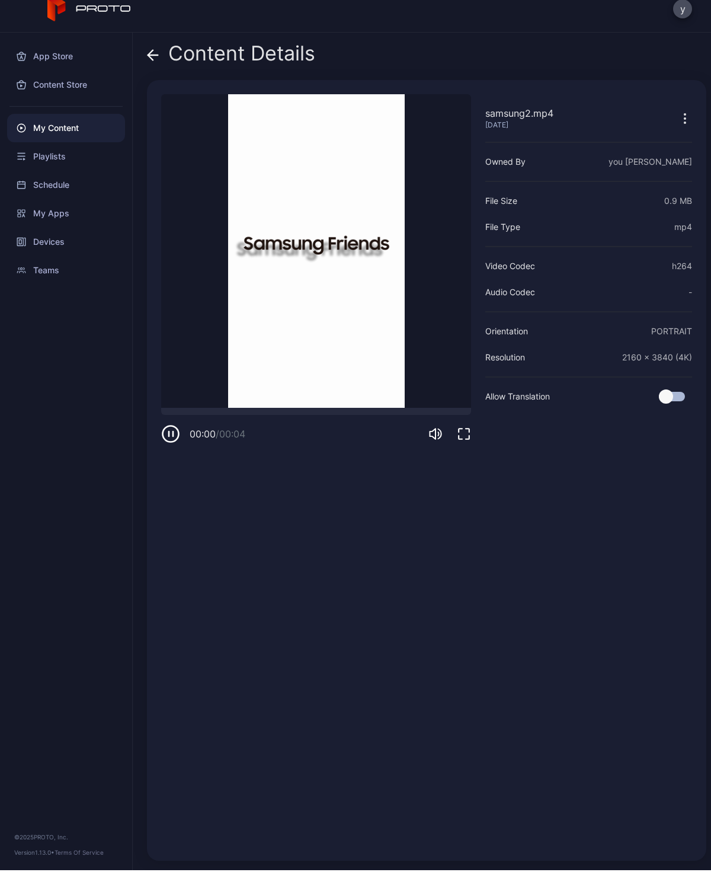
click at [179, 441] on icon "button" at bounding box center [171, 449] width 16 height 16
click at [171, 446] on icon "button" at bounding box center [170, 449] width 5 height 6
click at [158, 64] on icon at bounding box center [153, 70] width 12 height 12
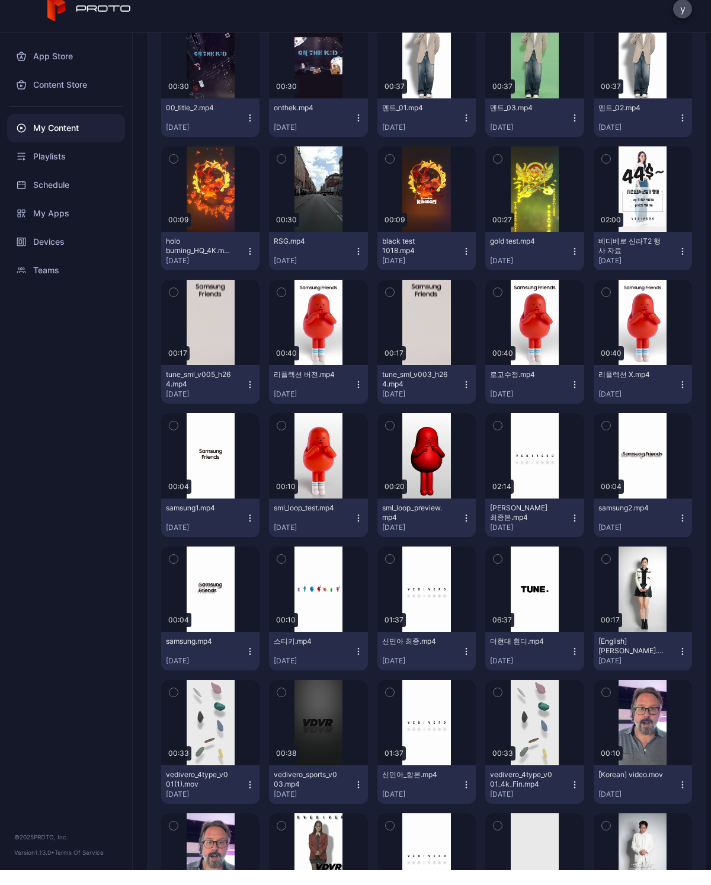
scroll to position [5921, 0]
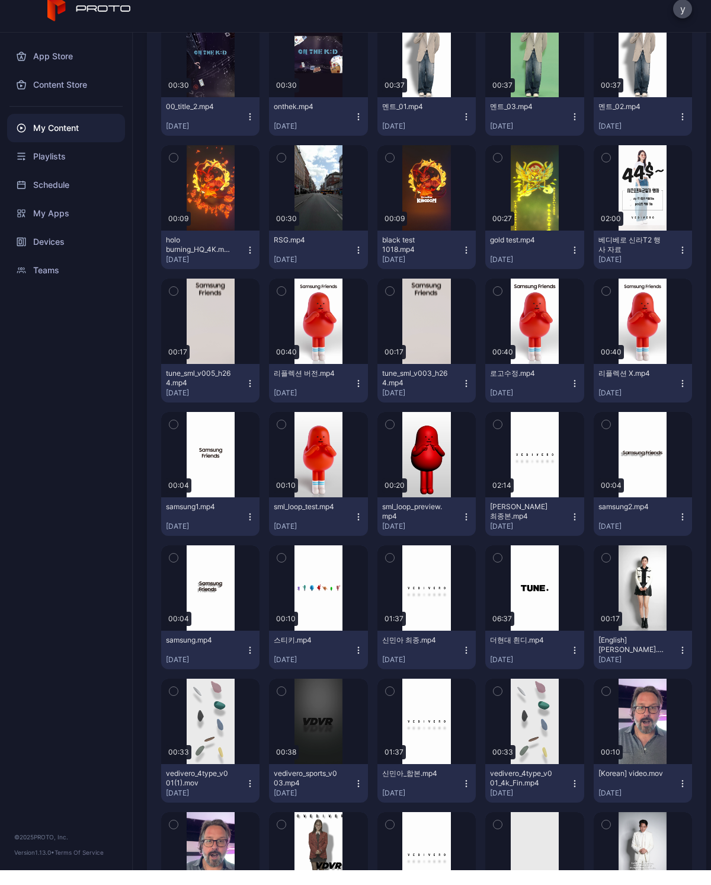
click at [0, 0] on div "Preview" at bounding box center [0, 0] width 0 height 0
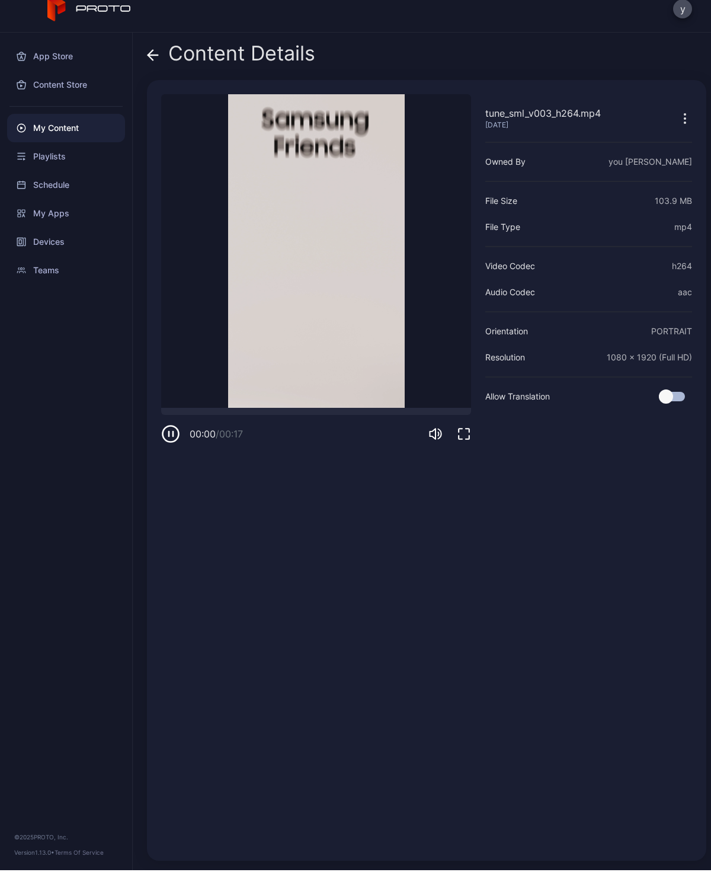
click at [182, 439] on div "00:00 / 00:17" at bounding box center [209, 448] width 96 height 19
click at [173, 446] on icon "button" at bounding box center [173, 448] width 0 height 5
click at [183, 423] on div at bounding box center [316, 426] width 310 height 7
click at [183, 423] on div at bounding box center [183, 423] width 0 height 0
click at [169, 423] on div at bounding box center [316, 426] width 310 height 7
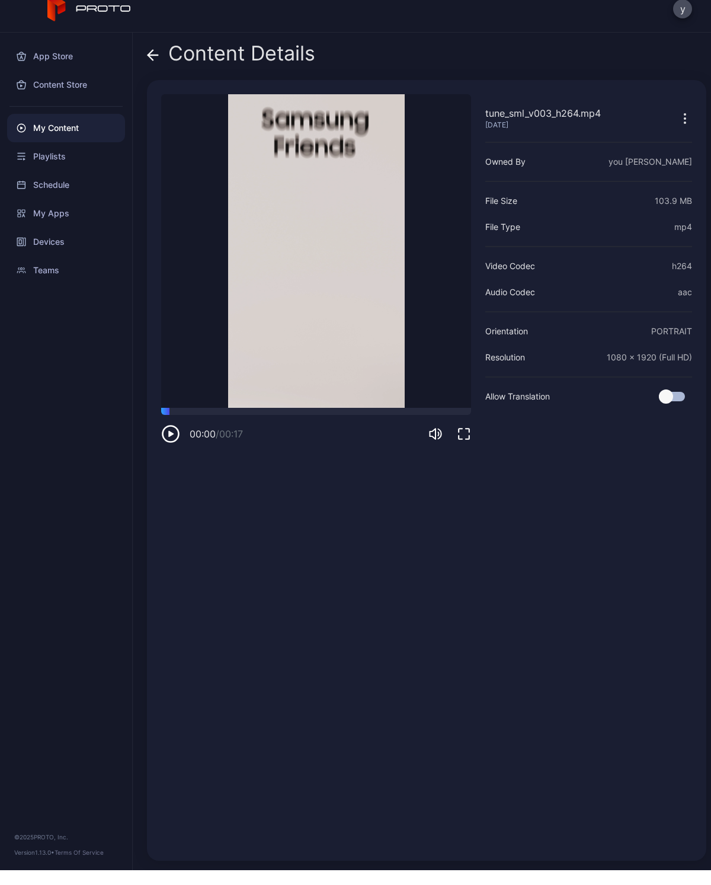
click at [461, 423] on div at bounding box center [316, 426] width 310 height 7
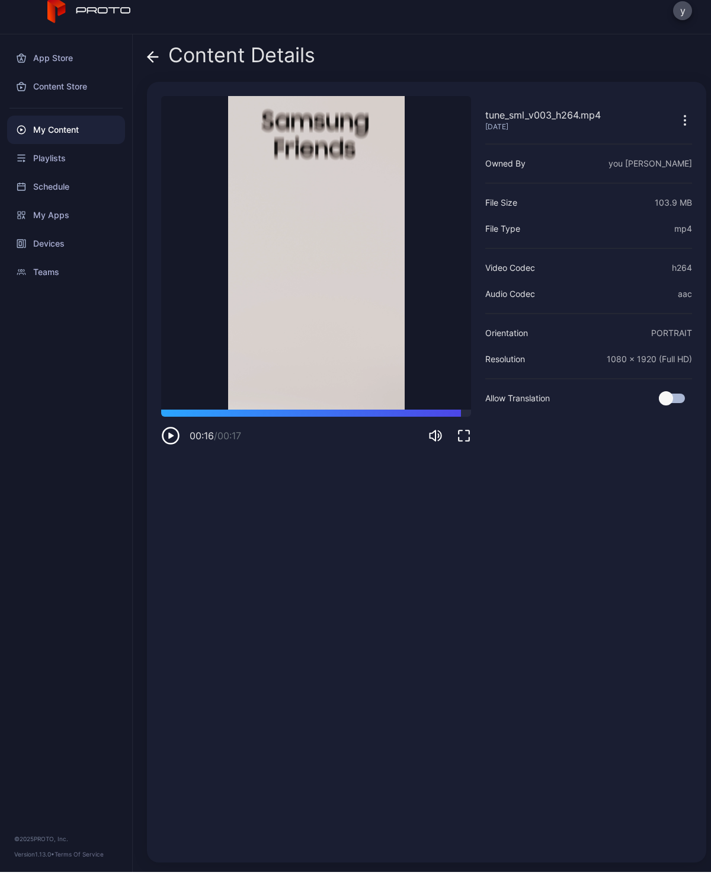
click at [170, 423] on div at bounding box center [316, 426] width 310 height 7
click at [168, 407] on video "Sorry, your browser doesn‘t support embedded videos" at bounding box center [316, 266] width 310 height 314
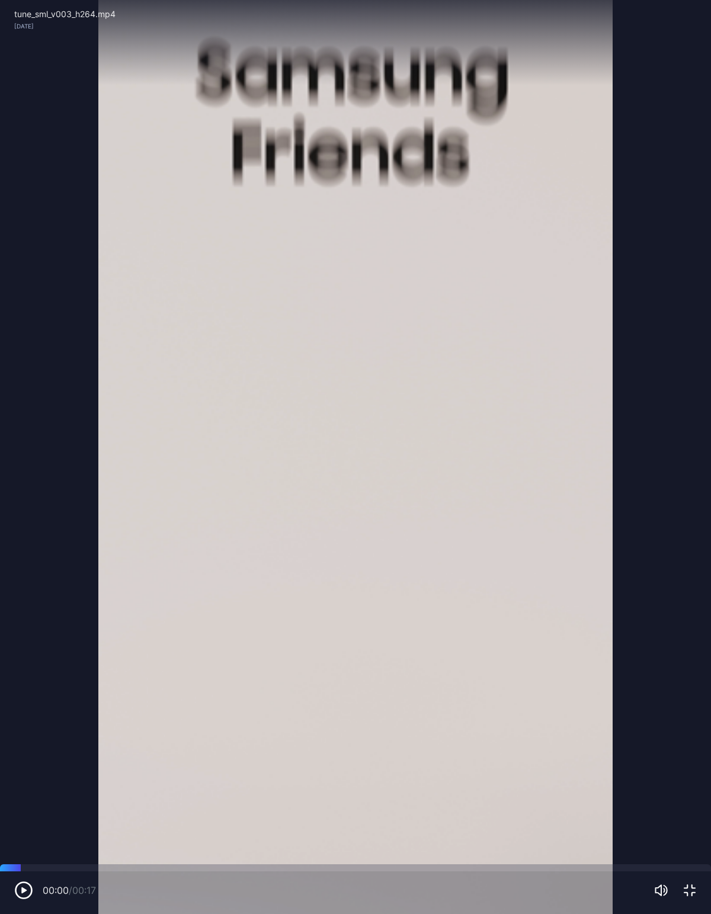
click at [16, 884] on icon "button" at bounding box center [24, 891] width 16 height 16
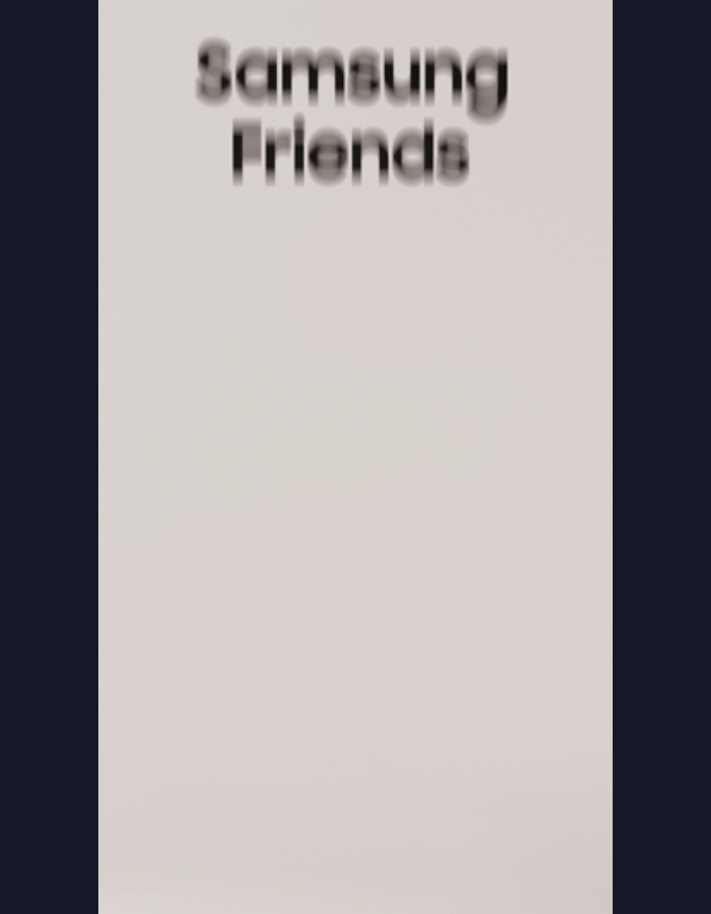
click at [135, 881] on video "Sorry, your browser doesn‘t support embedded videos" at bounding box center [355, 457] width 711 height 914
click at [256, 827] on video "Sorry, your browser doesn‘t support embedded videos" at bounding box center [355, 457] width 711 height 914
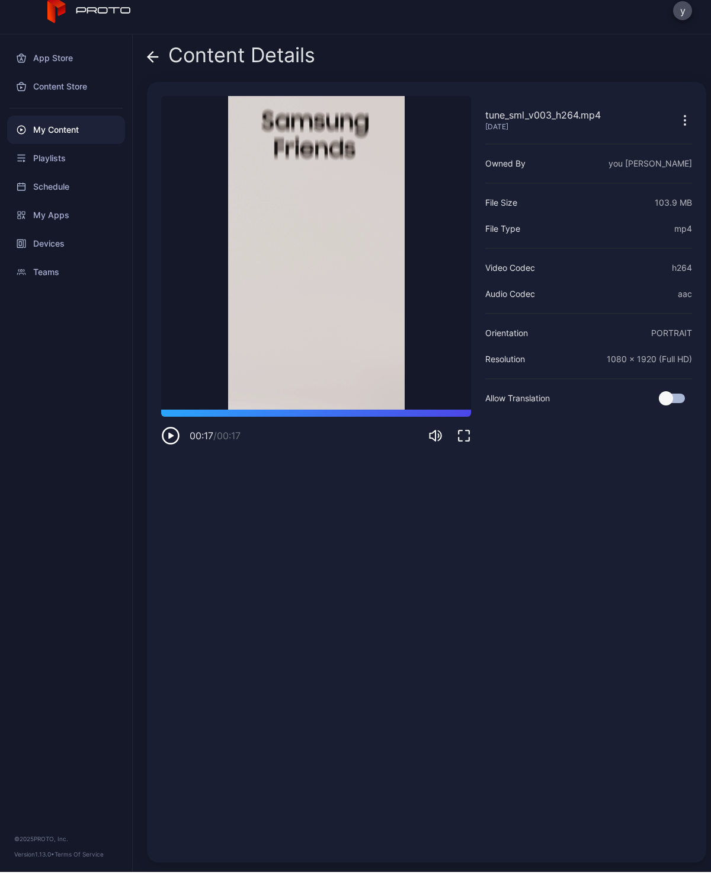
click at [148, 64] on icon at bounding box center [153, 70] width 12 height 12
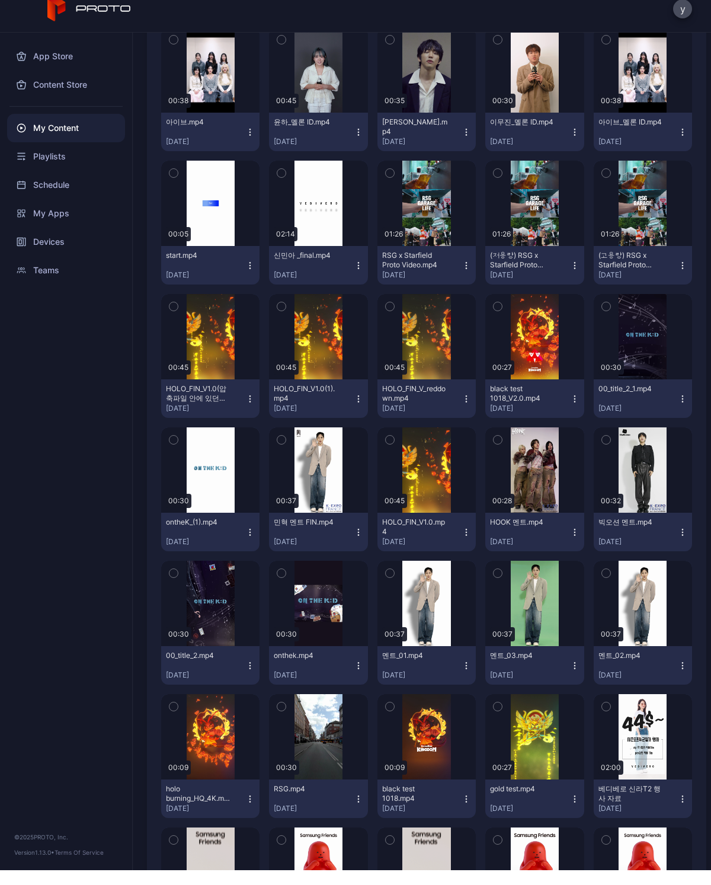
scroll to position [5372, 0]
